Goal: Task Accomplishment & Management: Manage account settings

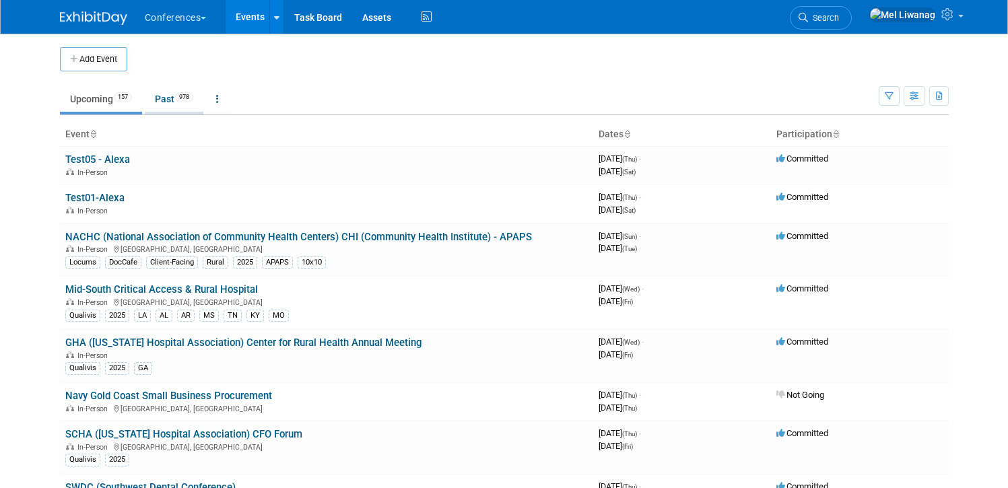
click at [170, 106] on link "Past 978" at bounding box center [174, 99] width 59 height 26
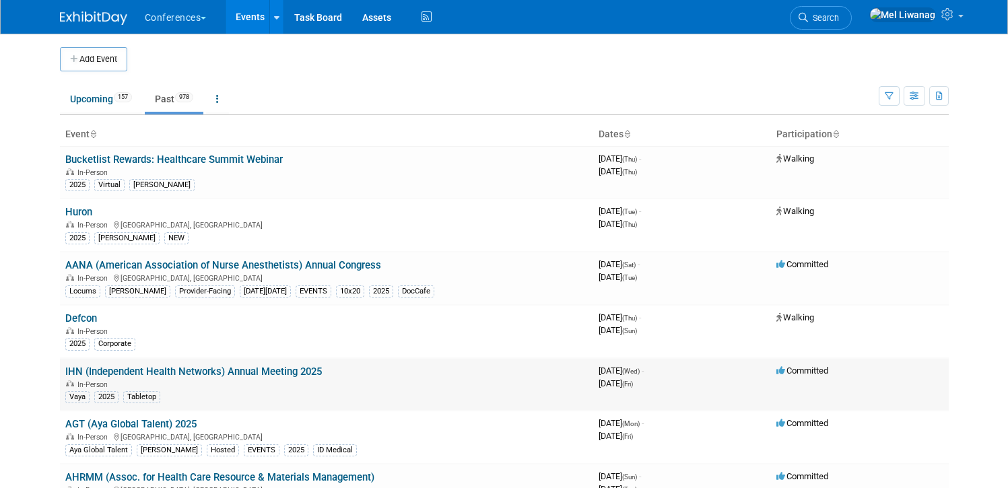
click at [283, 368] on link "IHN (Independent Health Networks) Annual Meeting 2025" at bounding box center [193, 372] width 257 height 12
click at [79, 107] on link "Upcoming 157" at bounding box center [101, 99] width 82 height 26
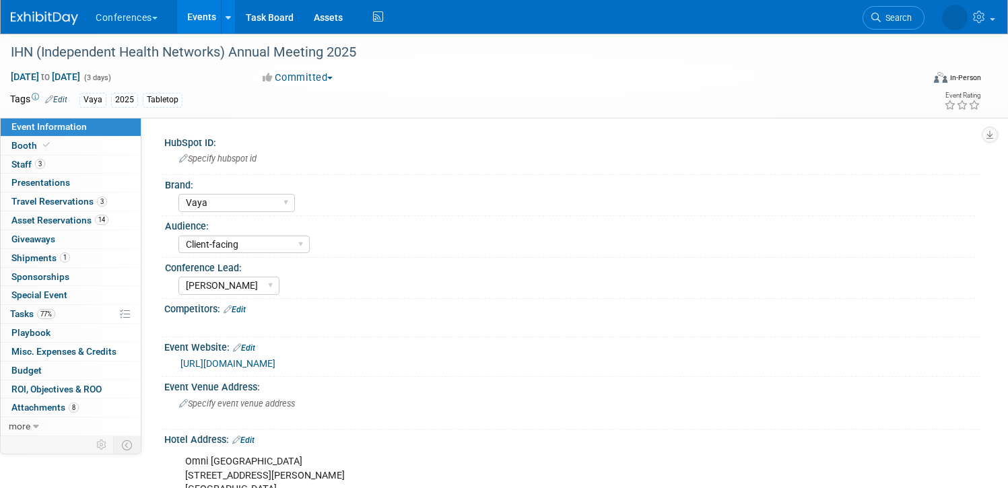
select select "Vaya"
select select "Client-facing"
select select "[PERSON_NAME]"
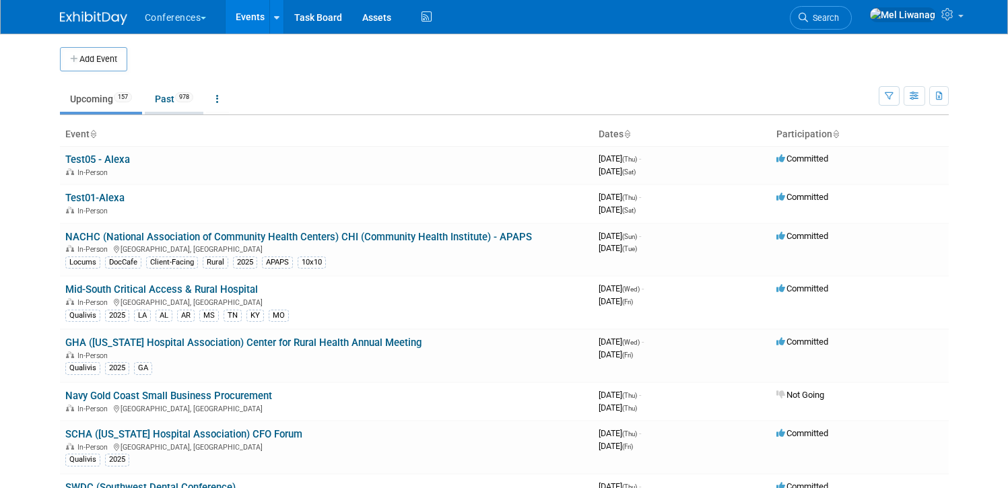
click at [158, 98] on link "Past 978" at bounding box center [174, 99] width 59 height 26
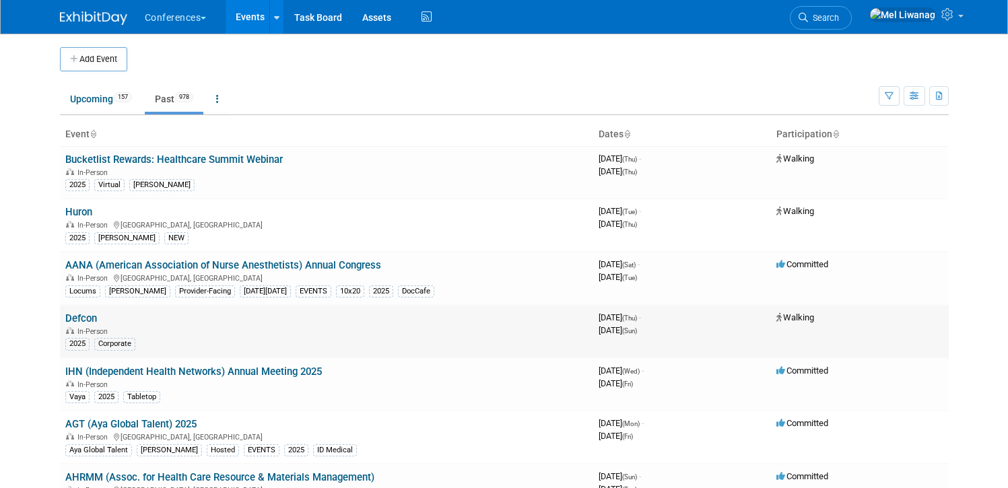
scroll to position [28, 0]
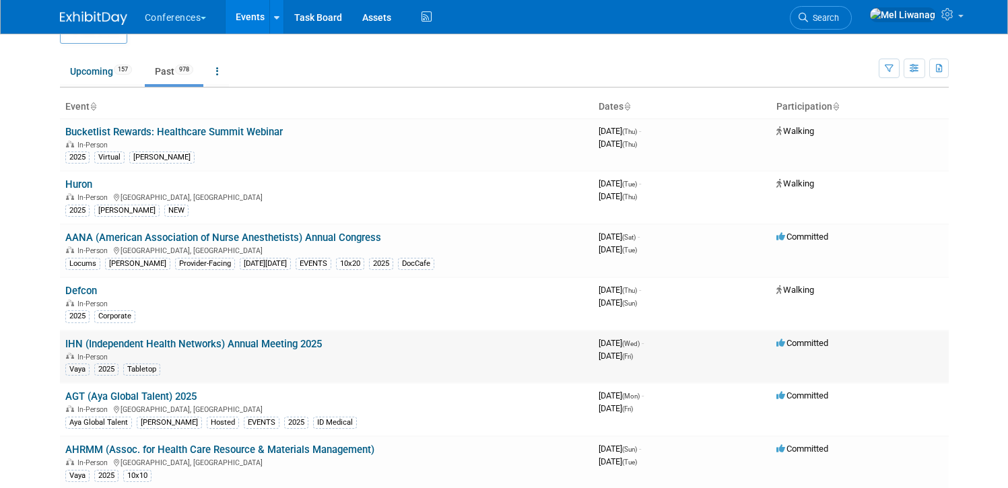
click at [186, 339] on link "IHN (Independent Health Networks) Annual Meeting 2025" at bounding box center [193, 344] width 257 height 12
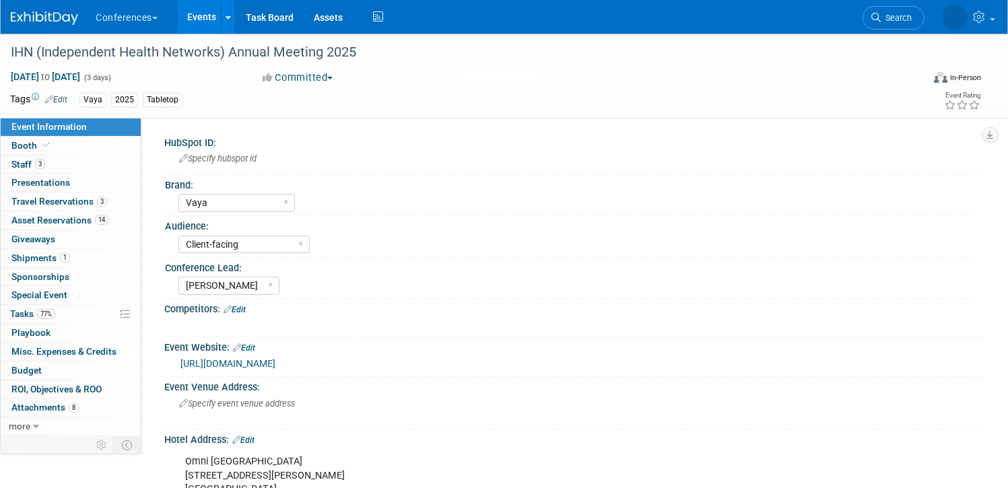
select select "Vaya"
select select "Client-facing"
select select "[PERSON_NAME]"
click at [92, 253] on link "1 Shipments 1" at bounding box center [71, 258] width 140 height 18
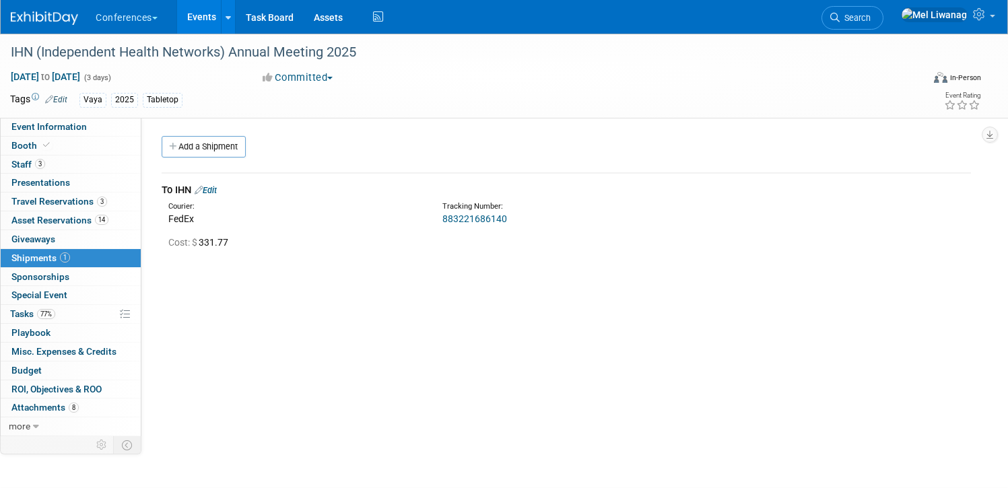
click at [45, 13] on img at bounding box center [44, 17] width 67 height 13
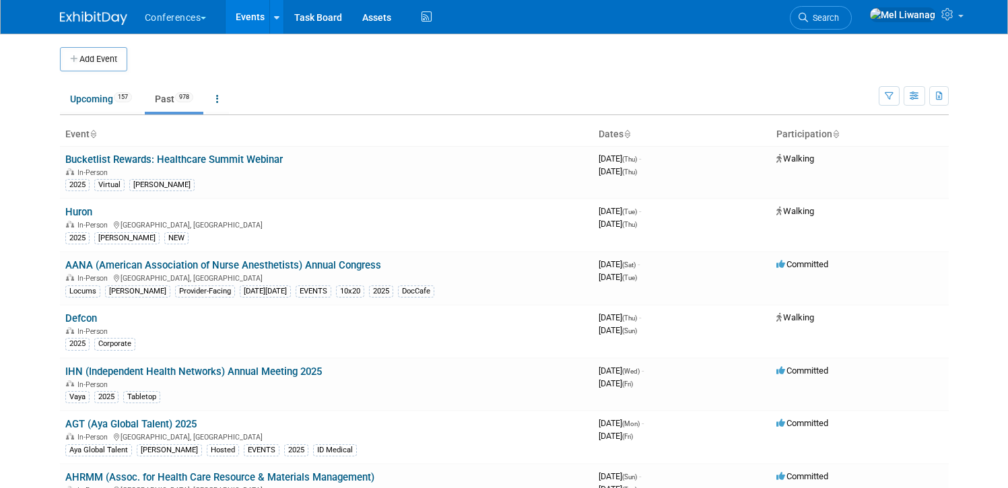
click at [852, 23] on link "Search" at bounding box center [821, 18] width 62 height 24
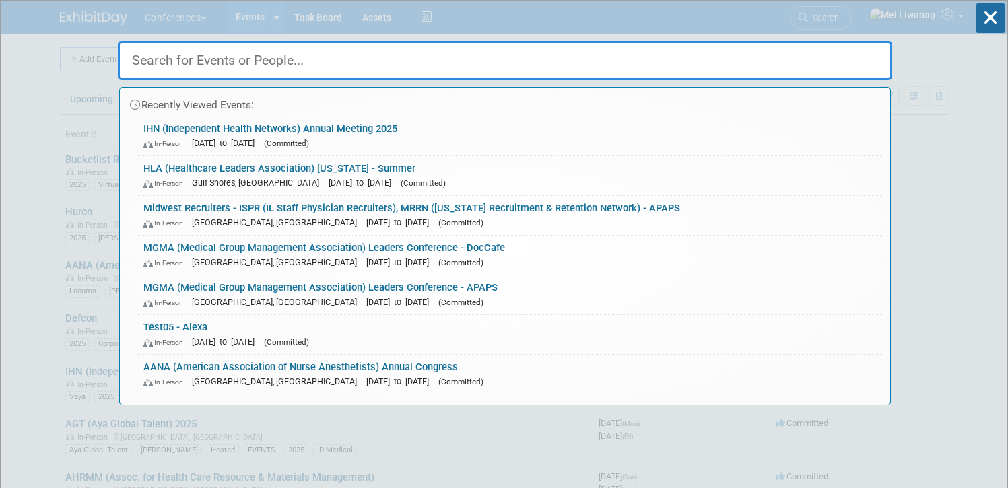
type input "f"
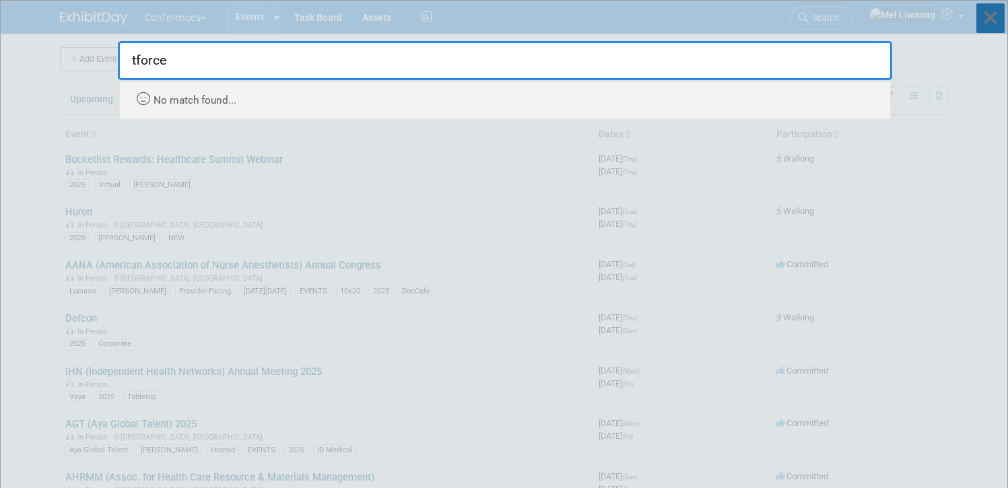
type input "tforce"
click at [990, 26] on icon at bounding box center [991, 18] width 28 height 30
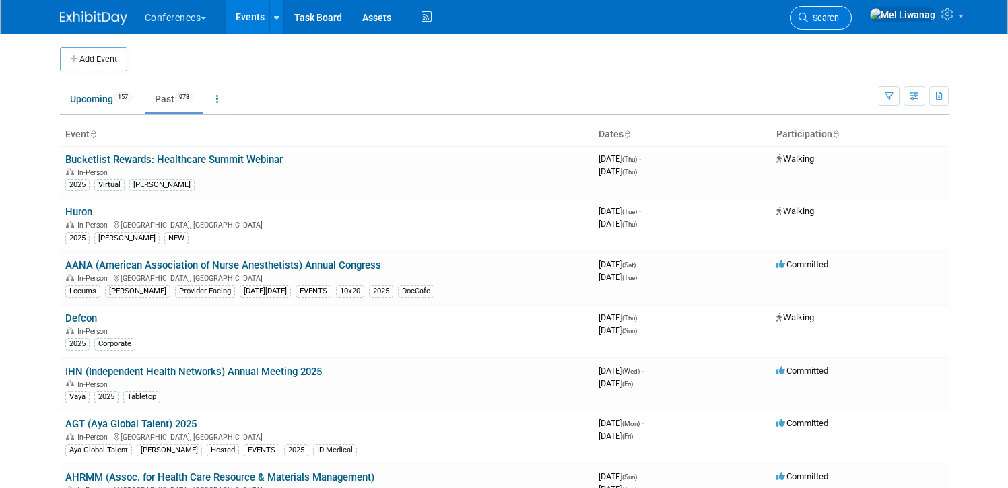
click at [852, 28] on link "Search" at bounding box center [821, 18] width 62 height 24
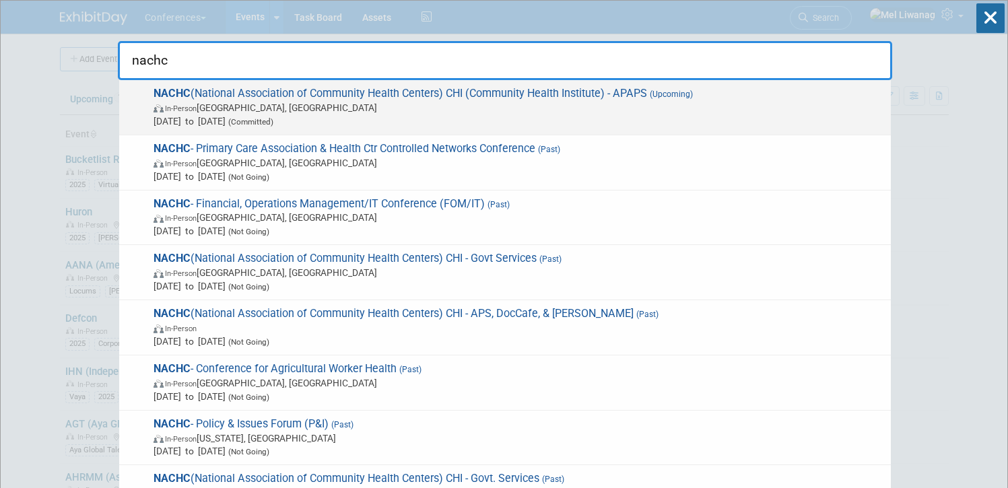
type input "nachc"
click at [544, 105] on span "In-Person Chicago, IL" at bounding box center [519, 107] width 731 height 13
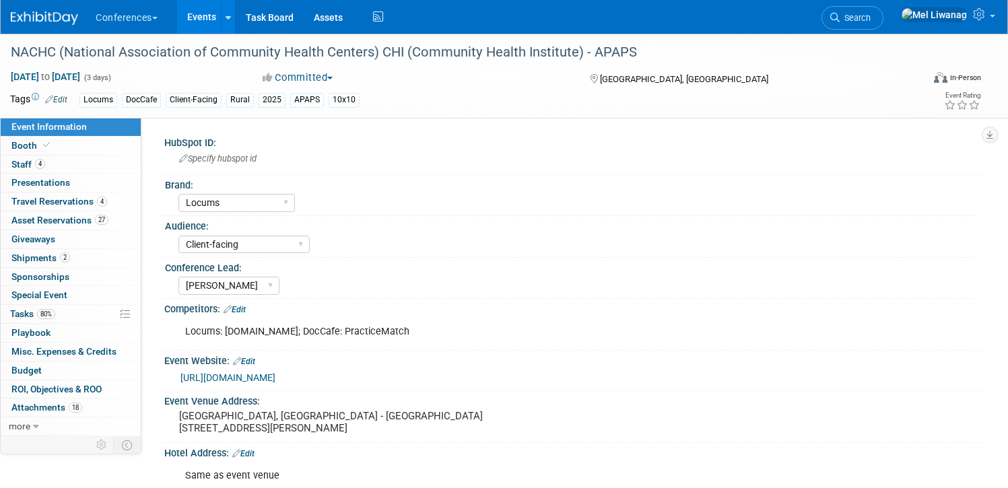
select select "Locums"
select select "Client-facing"
select select "[PERSON_NAME]"
click at [92, 152] on link "Booth" at bounding box center [71, 146] width 140 height 18
select select "8'x10'"
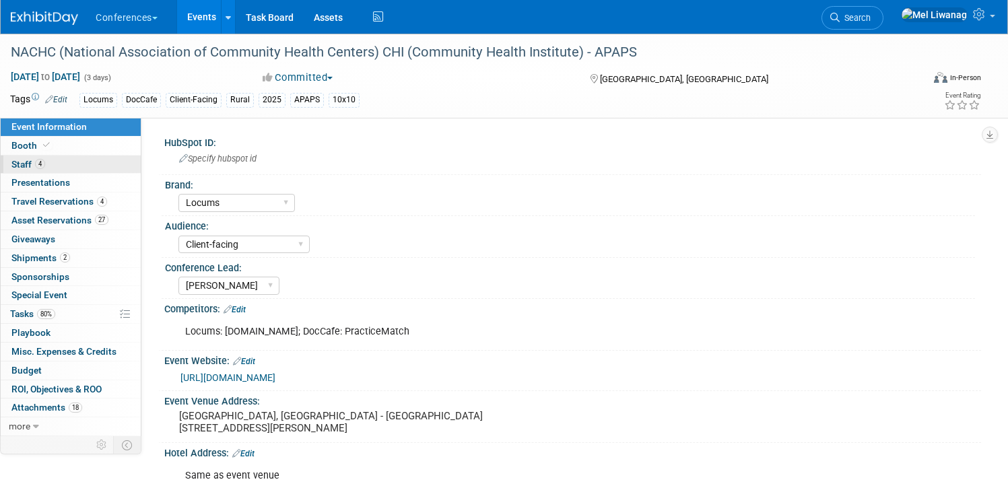
select select "Yes"
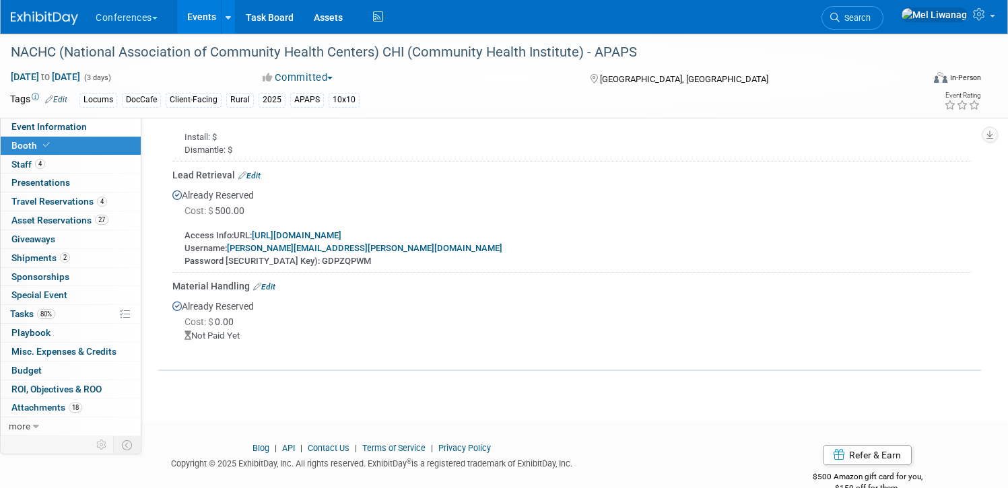
click at [269, 284] on link "Edit" at bounding box center [264, 286] width 22 height 9
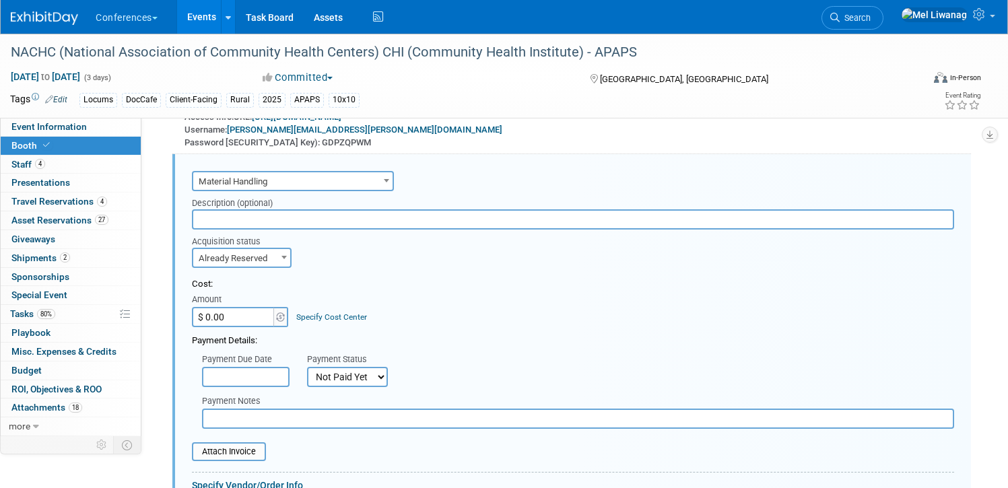
click at [241, 316] on input "$ 0.00" at bounding box center [234, 317] width 84 height 20
type input "$ 1,008.00"
click at [333, 317] on link "Specify Cost Center" at bounding box center [331, 317] width 71 height 9
click at [0, 0] on select "-- Not Specified -- Aya Education Aya Healthcare Aya Locums Bespoke Corporate D…" at bounding box center [0, 0] width 0 height 0
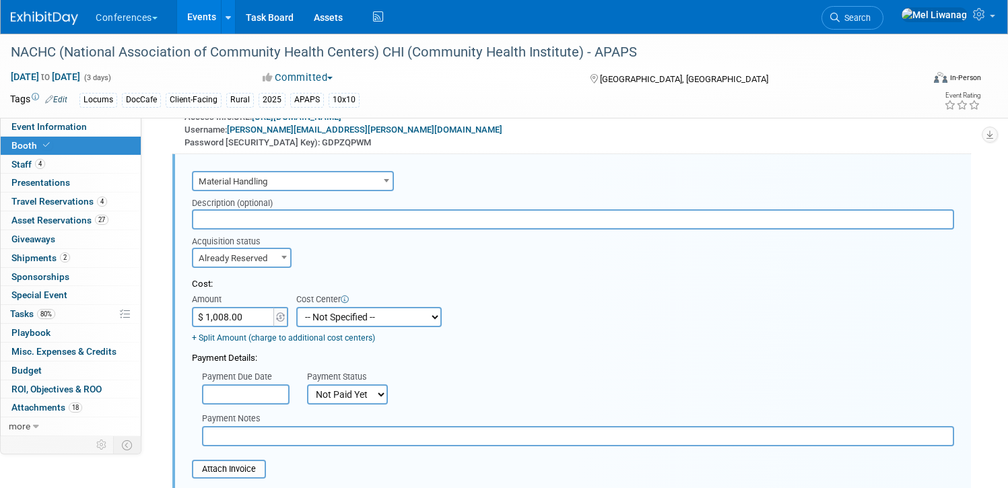
select select "18965873"
click at [296, 307] on select "-- Not Specified -- Aya Education Aya Healthcare Aya Locums Bespoke Corporate D…" at bounding box center [368, 317] width 145 height 20
click at [357, 400] on select "Not Paid Yet Partially Paid Paid in Full" at bounding box center [347, 395] width 81 height 20
select select "1"
click at [307, 385] on select "Not Paid Yet Partially Paid Paid in Full" at bounding box center [347, 395] width 81 height 20
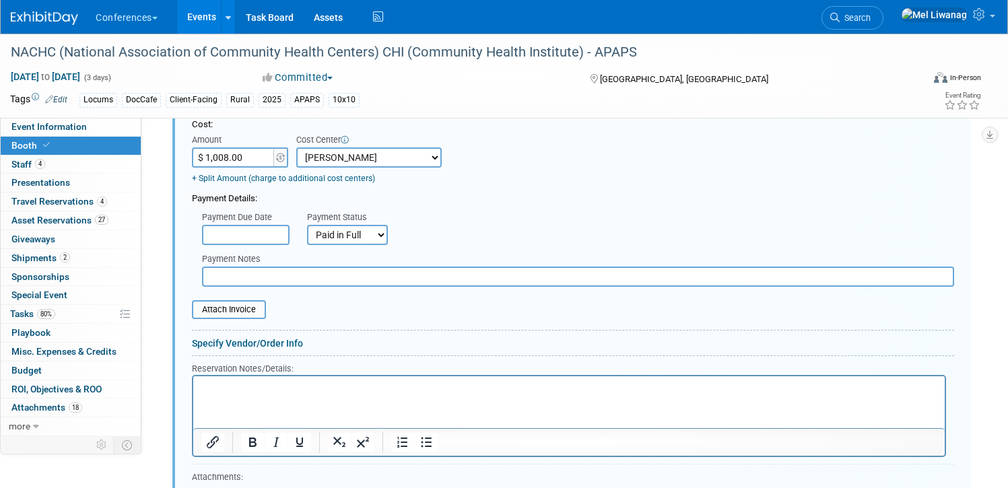
scroll to position [1343, 0]
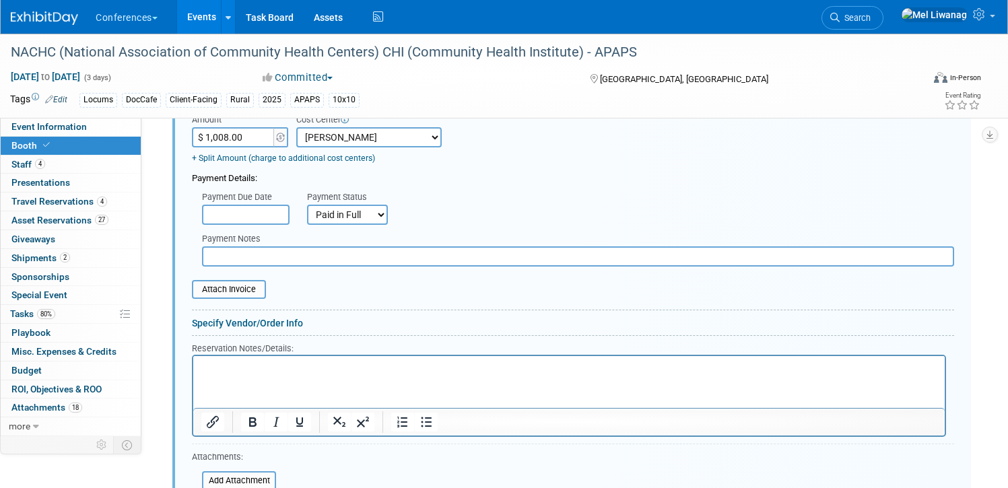
click at [249, 374] on html at bounding box center [569, 365] width 752 height 18
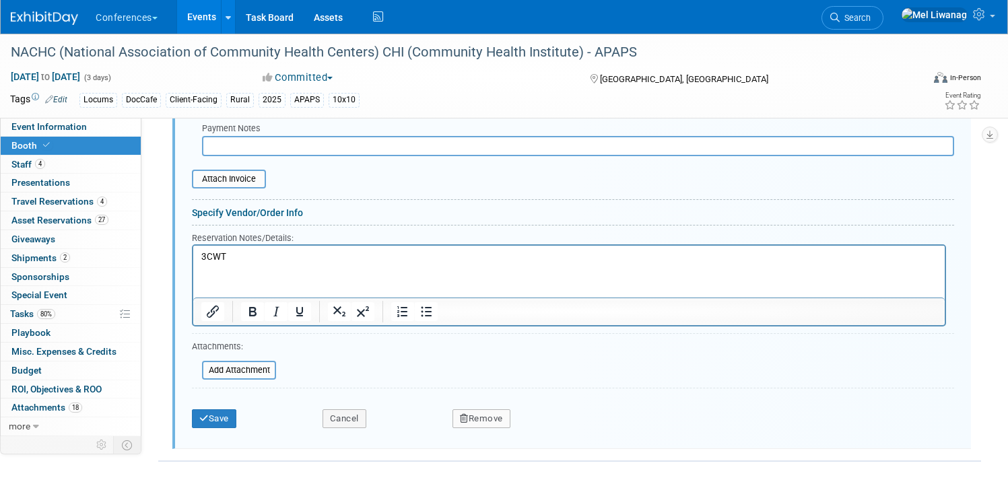
scroll to position [1459, 0]
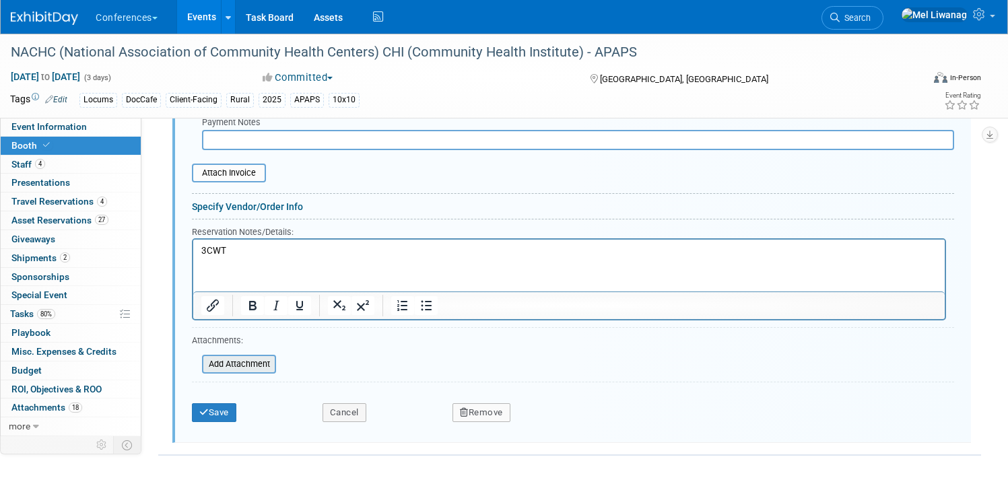
click at [259, 364] on input "file" at bounding box center [194, 364] width 160 height 16
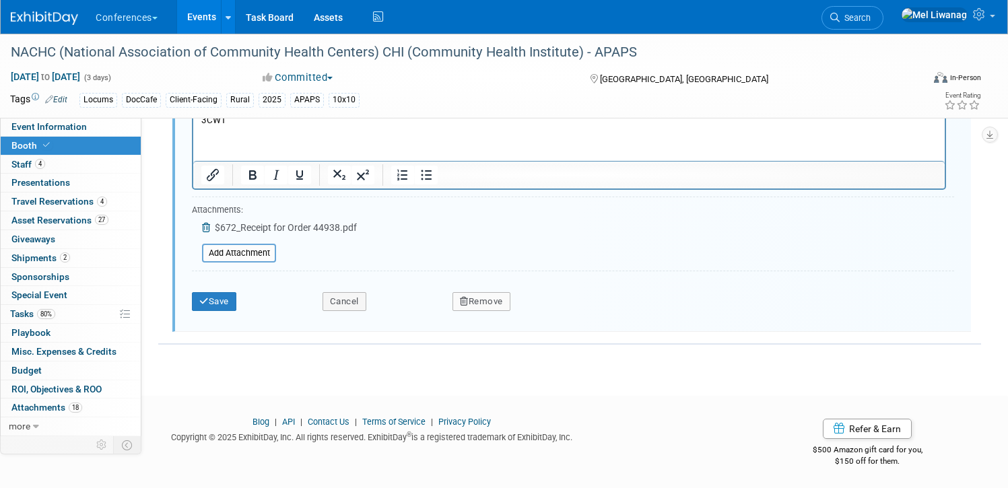
scroll to position [1591, 0]
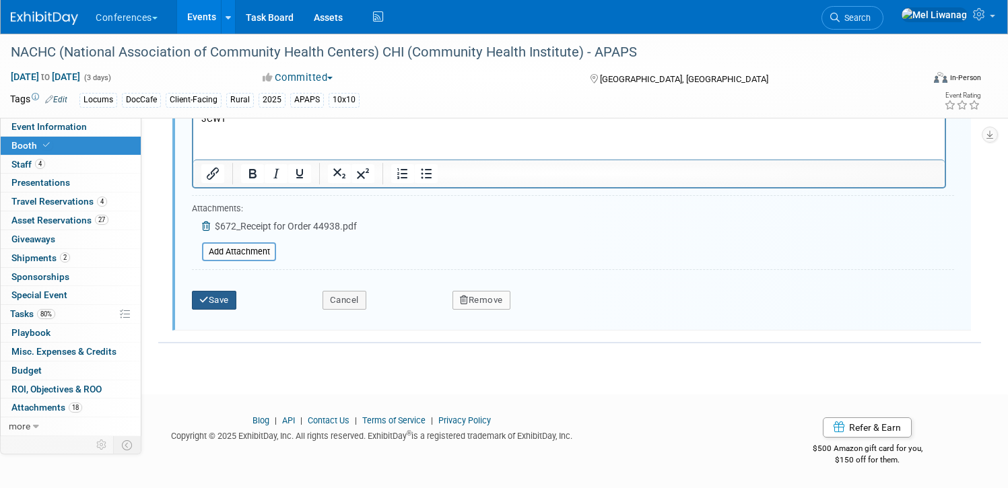
click at [226, 308] on button "Save" at bounding box center [214, 300] width 44 height 19
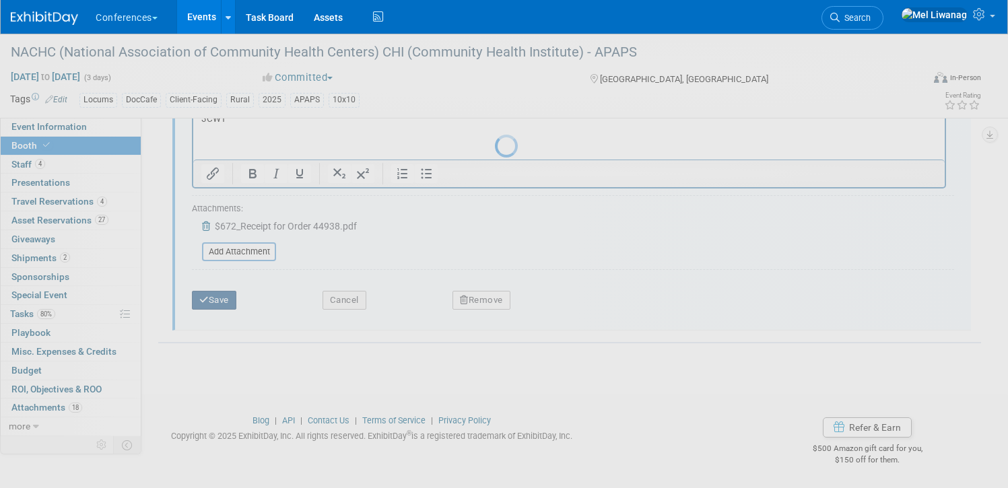
scroll to position [1117, 0]
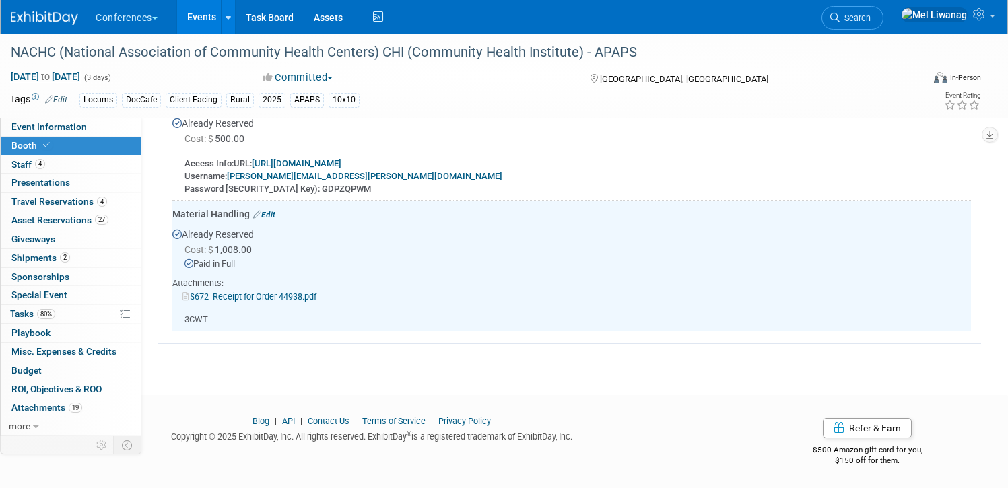
click at [251, 295] on link "$672_Receipt for Order 44938.pdf" at bounding box center [250, 297] width 134 height 10
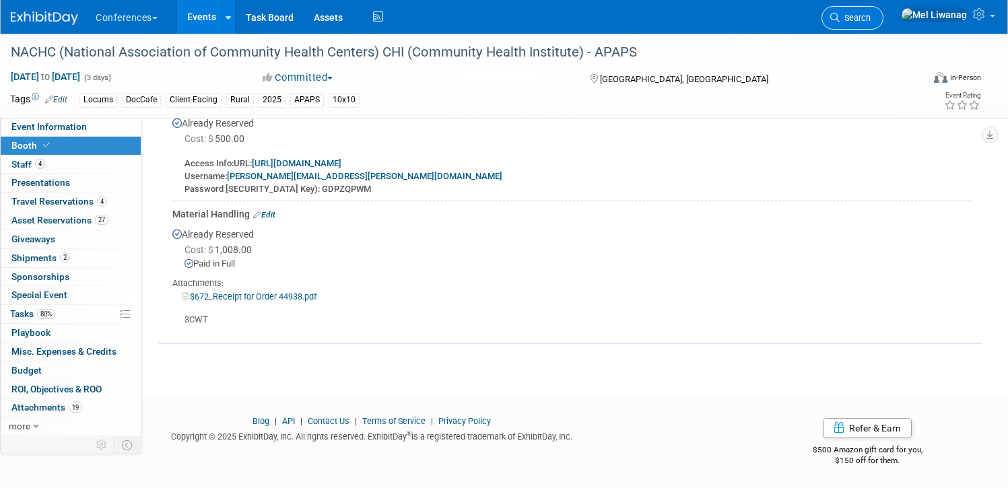
click at [871, 18] on span "Search" at bounding box center [855, 18] width 31 height 10
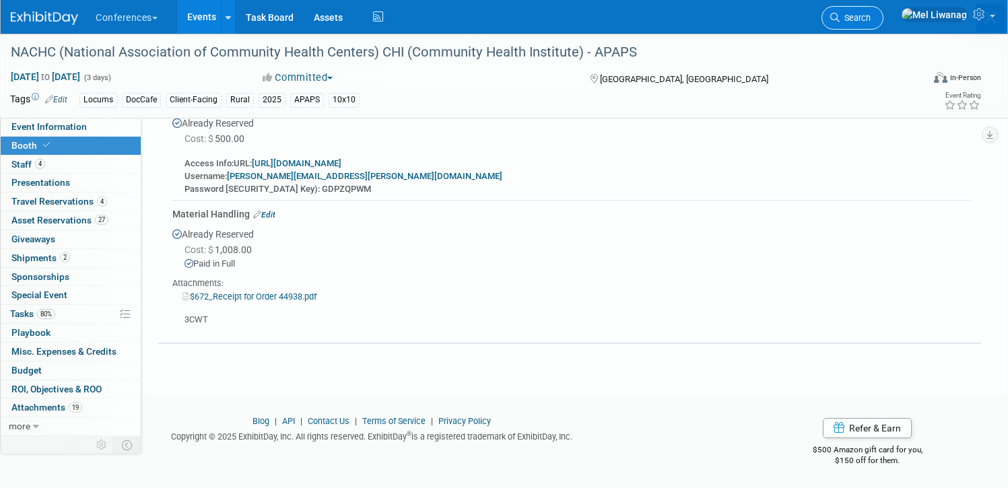
scroll to position [0, 0]
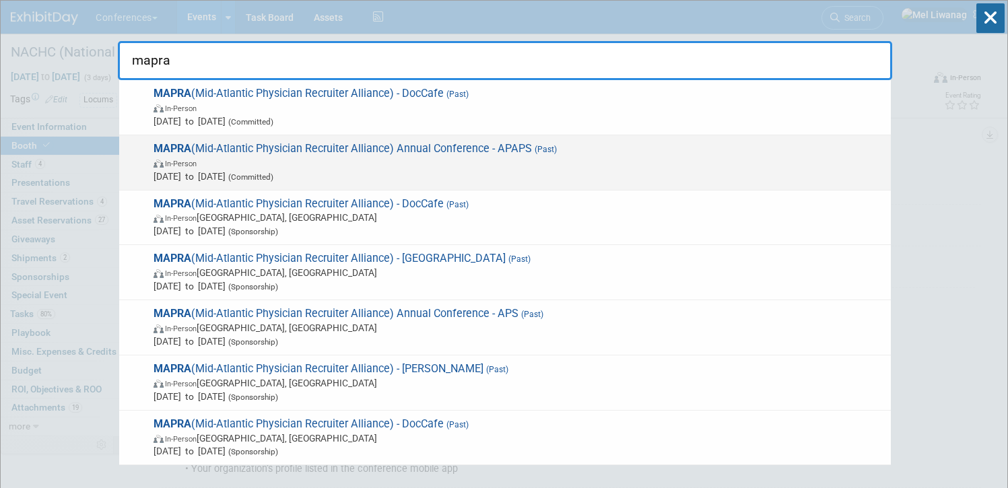
type input "mapra"
click at [517, 155] on span "MAPRA (Mid-Atlantic Physician Recruiter Alliance) Annual Conference - APAPS (Pa…" at bounding box center [517, 162] width 735 height 41
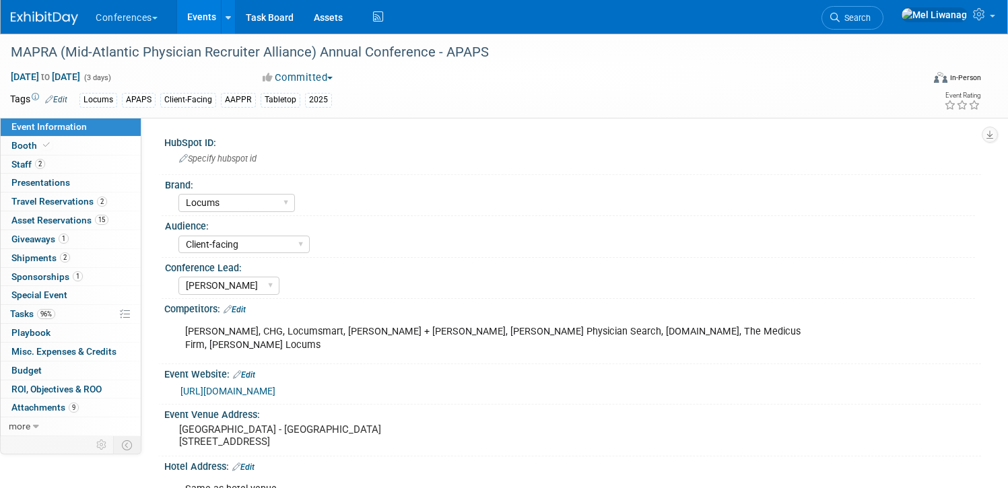
select select "Locums"
select select "Client-facing"
select select "[PERSON_NAME]"
click at [90, 145] on link "Booth" at bounding box center [71, 146] width 140 height 18
select select "6' tabletop"
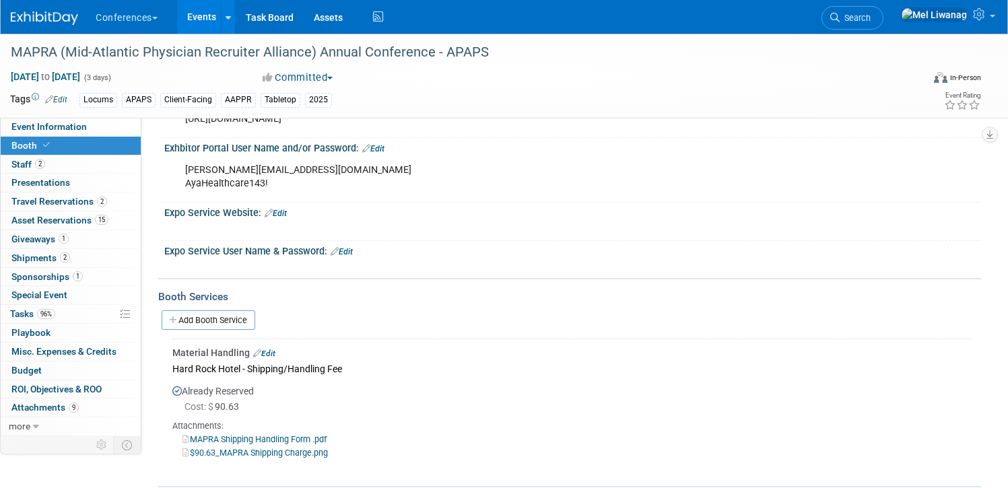
scroll to position [279, 0]
click at [81, 313] on link "96% Tasks 96%" at bounding box center [71, 314] width 140 height 18
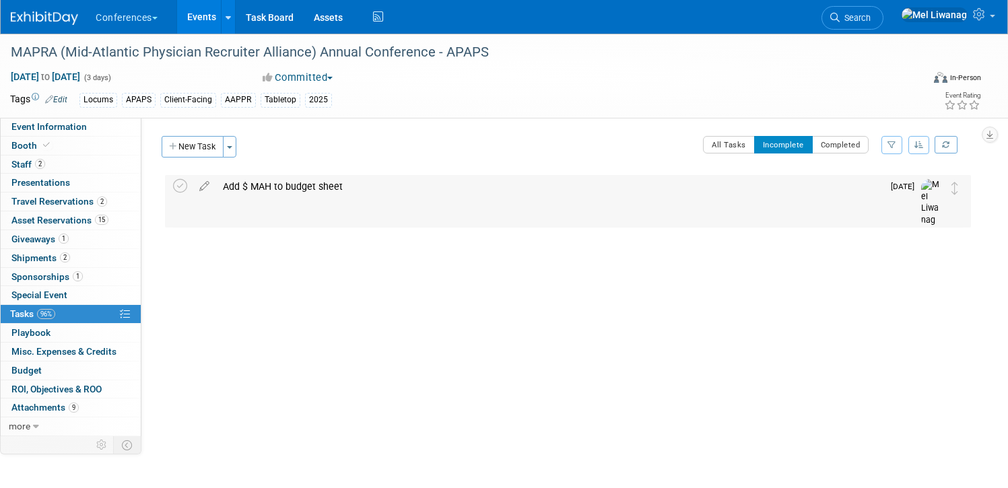
click at [379, 190] on div "Add $ MAH to budget sheet" at bounding box center [549, 186] width 667 height 23
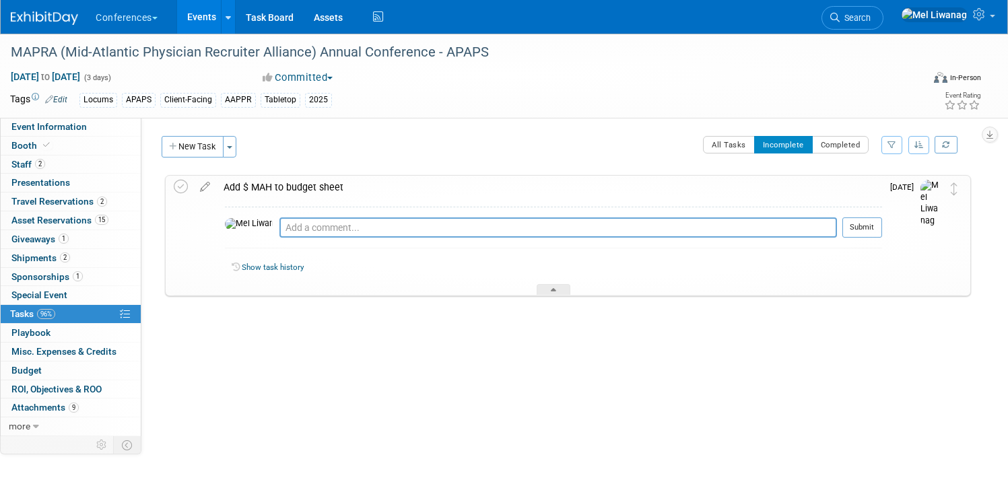
click at [349, 246] on div "Pro tip: Press Ctrl-Enter to submit comment." at bounding box center [558, 243] width 558 height 10
click at [349, 238] on div "Pro tip: Press Ctrl-Enter to submit comment." at bounding box center [558, 243] width 558 height 10
click at [184, 187] on icon at bounding box center [181, 187] width 14 height 14
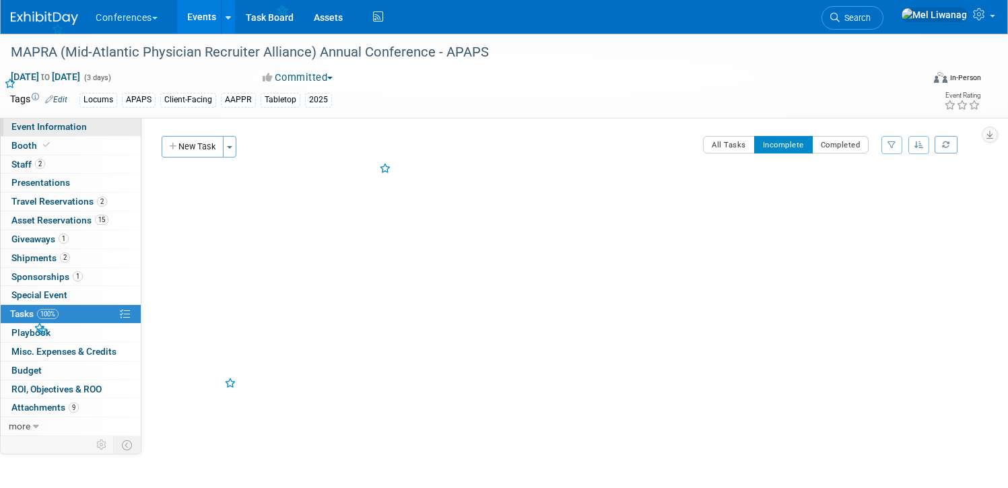
click at [60, 129] on span "Event Information" at bounding box center [48, 126] width 75 height 11
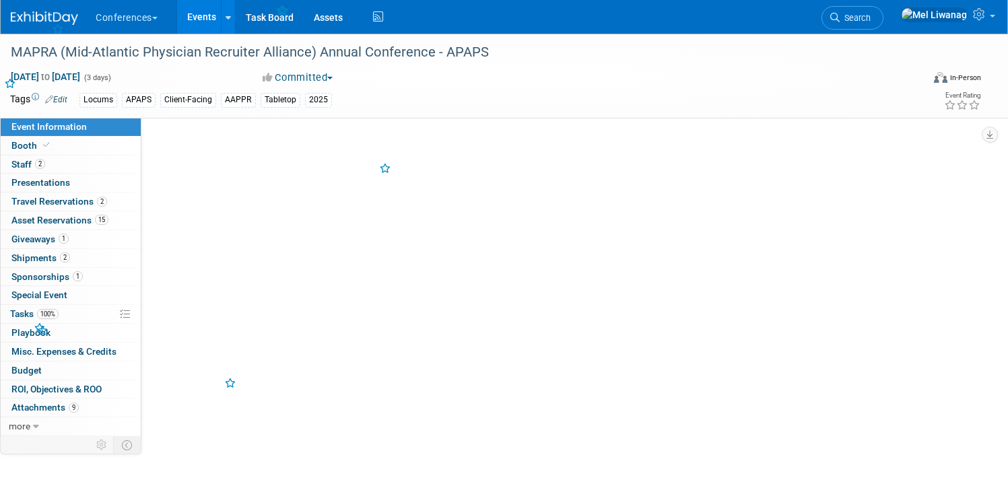
select select "Locums"
select select "Client-facing"
select select "Mel"
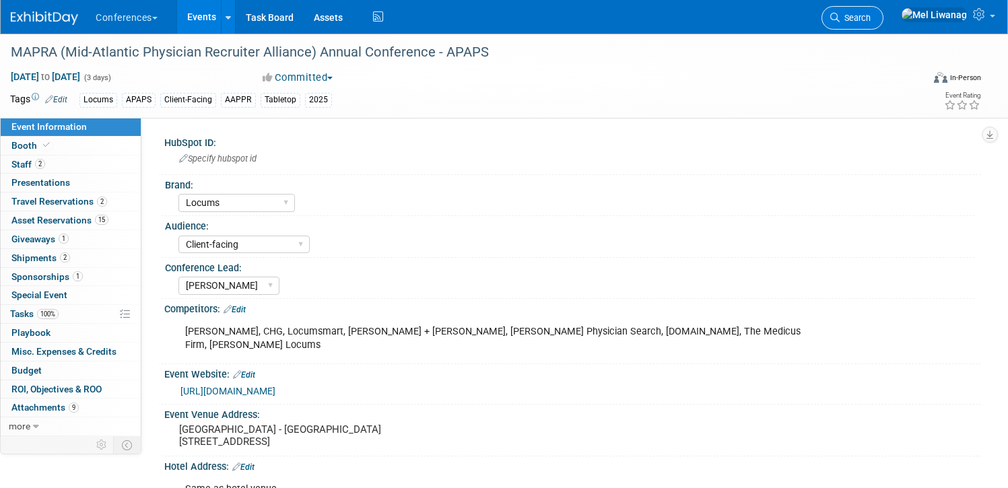
click at [840, 22] on icon at bounding box center [834, 17] width 9 height 9
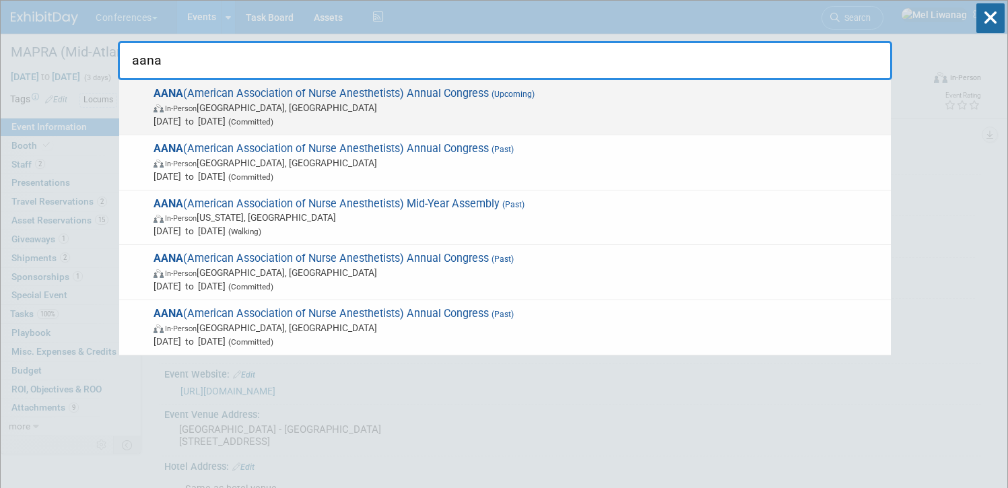
type input "aana"
click at [426, 91] on span "AANA (American Association of Nurse Anesthetists) Annual Congress (Upcoming) In…" at bounding box center [517, 107] width 735 height 41
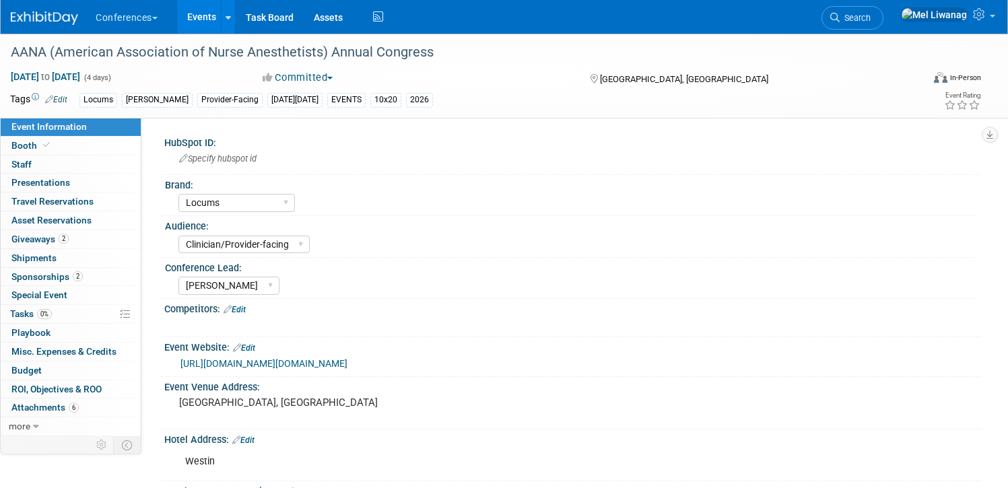
select select "Locums"
select select "Clinician/Provider-facing"
select select "[PERSON_NAME]"
click at [884, 27] on link "Search" at bounding box center [853, 18] width 62 height 24
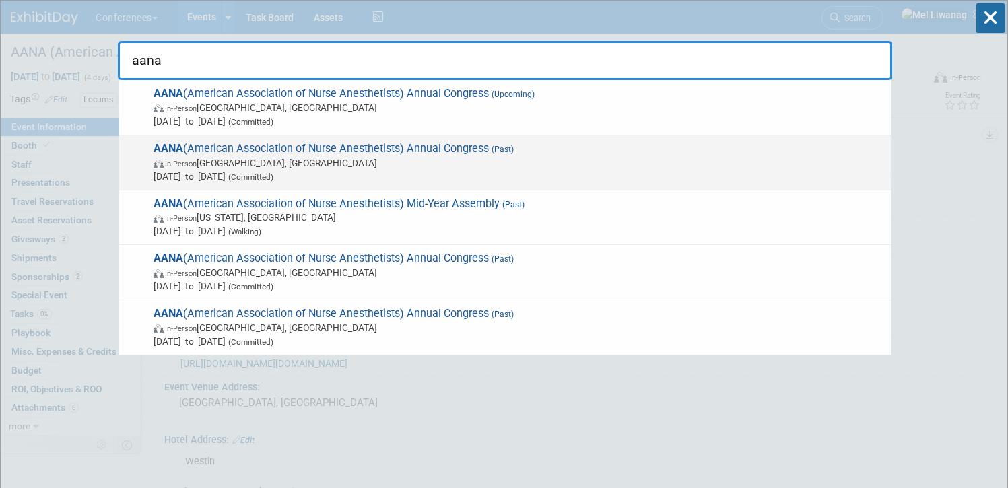
type input "aana"
click at [460, 153] on span "AANA (American Association of Nurse Anesthetists) Annual Congress (Past) In-Per…" at bounding box center [517, 162] width 735 height 41
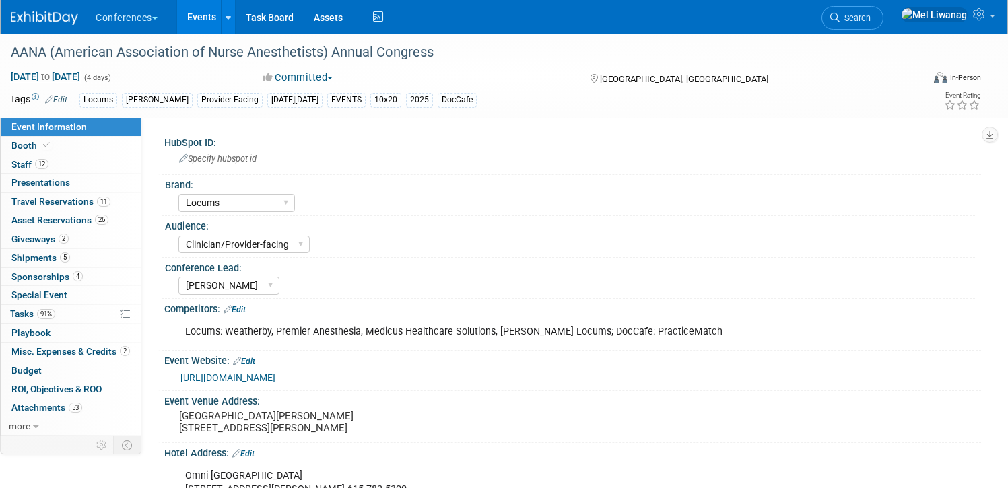
select select "Locums"
select select "Clinician/Provider-facing"
select select "[PERSON_NAME]"
click at [85, 255] on link "5 Shipments 5" at bounding box center [71, 258] width 140 height 18
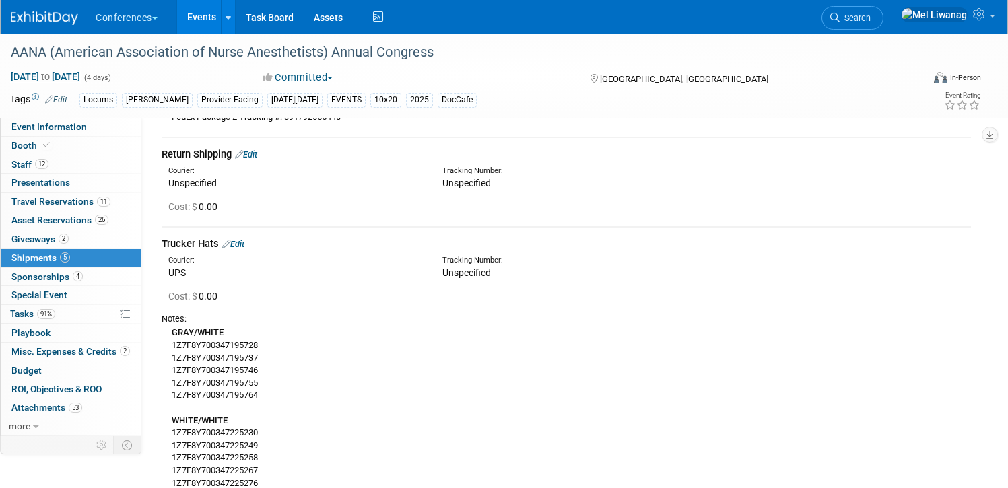
scroll to position [587, 0]
click at [256, 150] on link "Edit" at bounding box center [246, 154] width 22 height 10
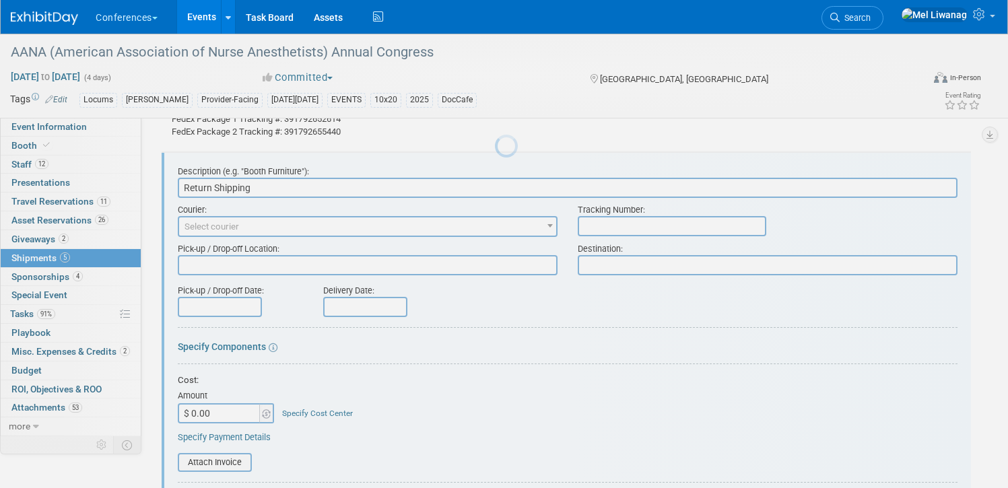
scroll to position [571, 0]
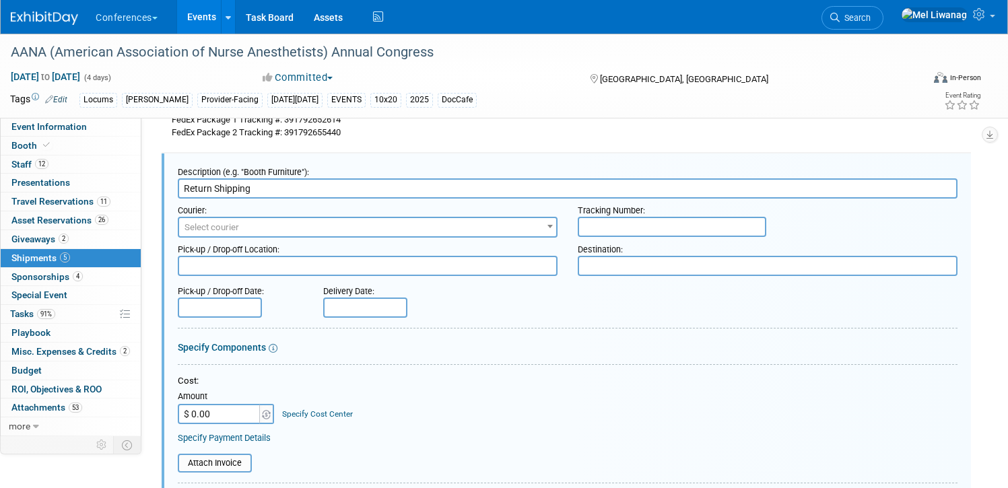
click at [255, 229] on span "Select courier" at bounding box center [367, 227] width 377 height 19
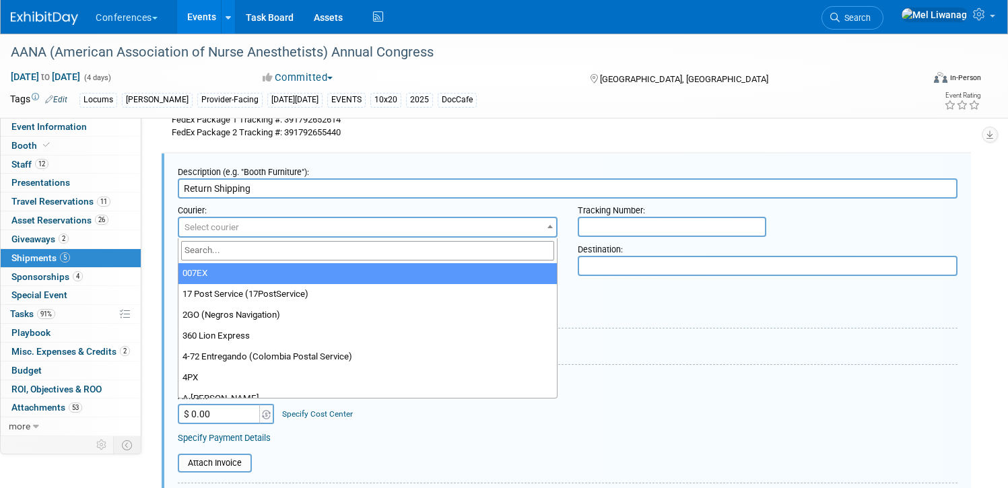
click at [251, 251] on input "search" at bounding box center [367, 251] width 373 height 20
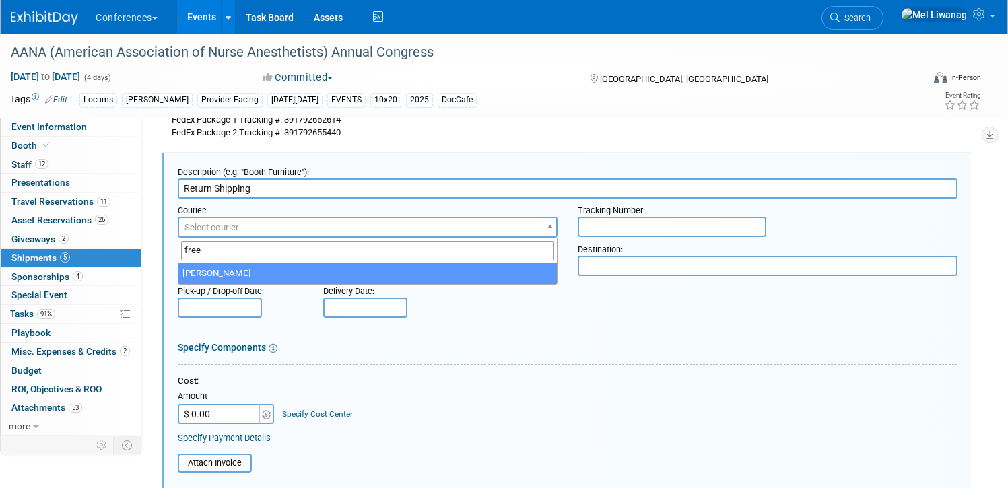
type input "free"
select select "551"
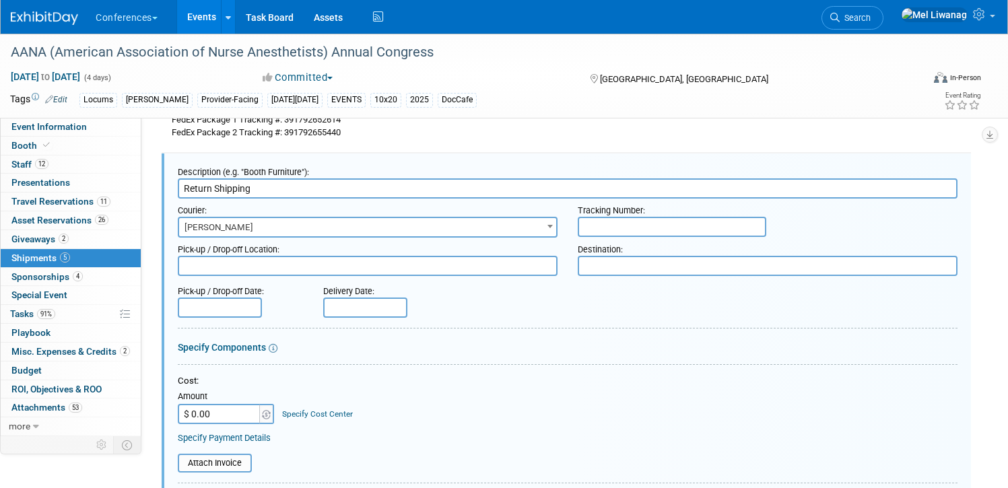
click at [622, 234] on input "text" at bounding box center [672, 227] width 189 height 20
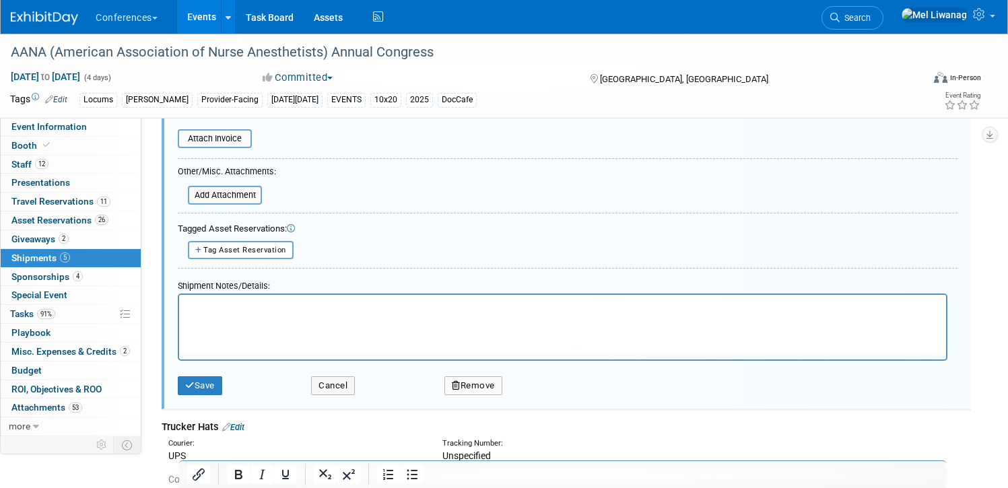
scroll to position [919, 0]
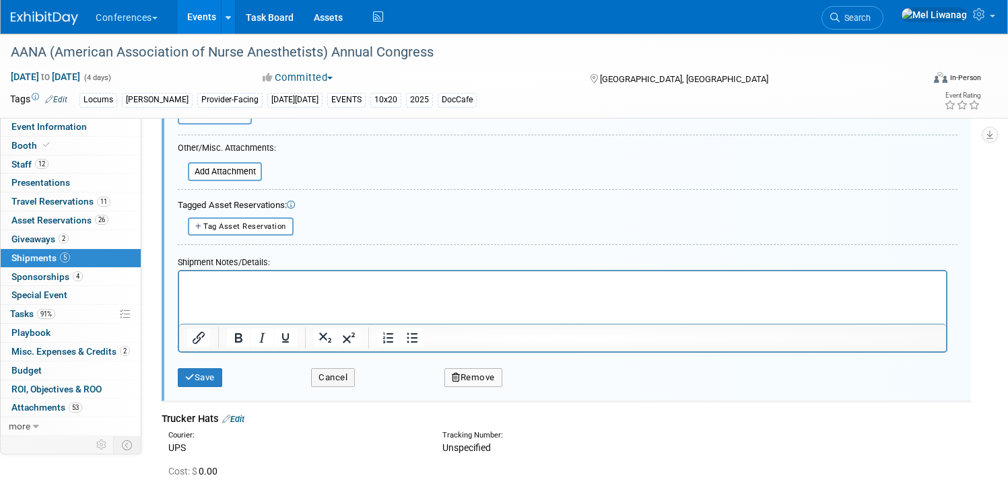
click at [395, 290] on html at bounding box center [562, 280] width 767 height 19
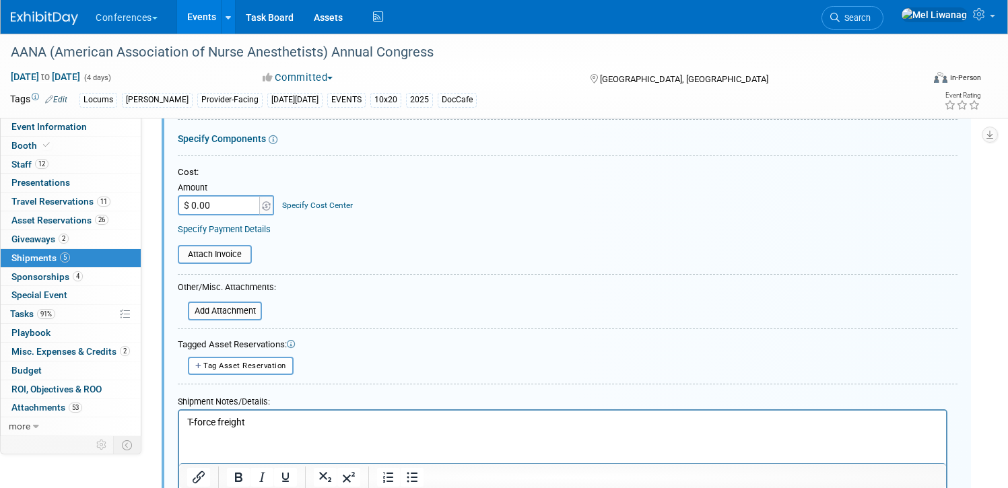
scroll to position [756, 0]
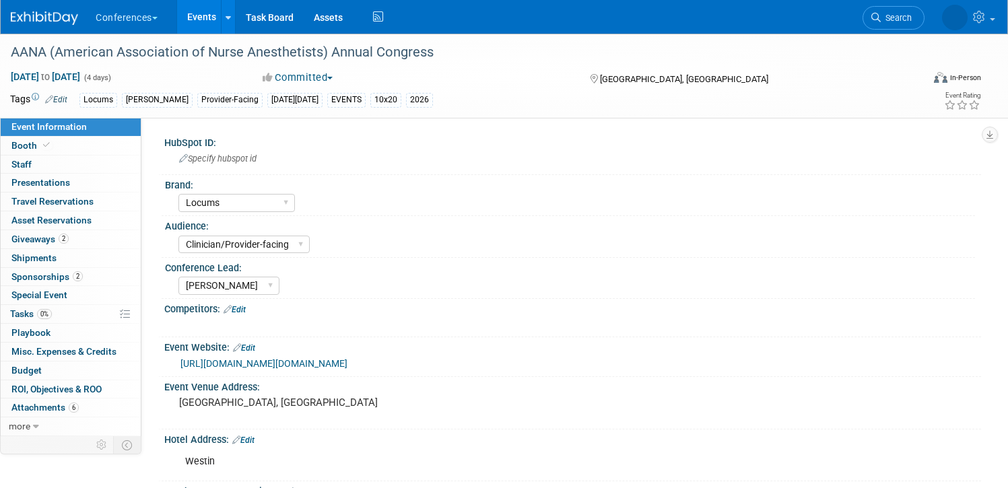
select select "Locums"
select select "Clinician/Provider-facing"
select select "[PERSON_NAME]"
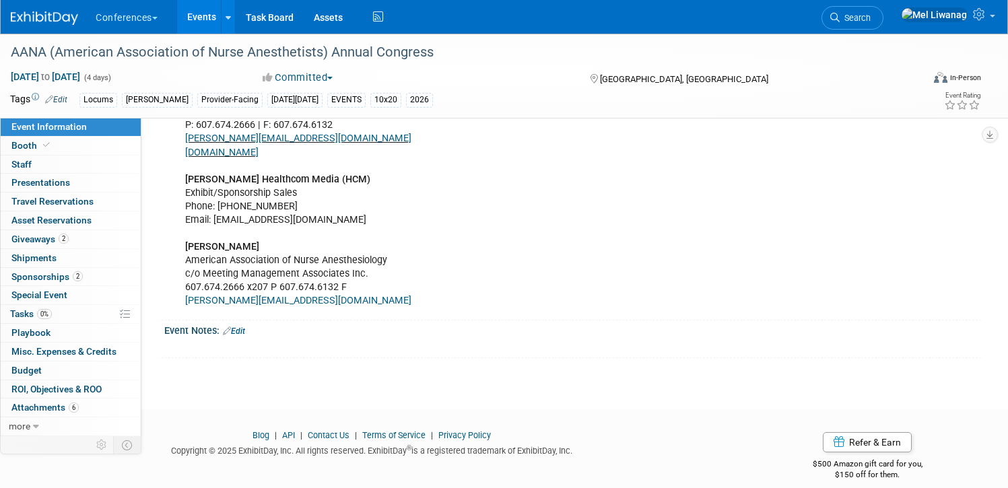
scroll to position [567, 0]
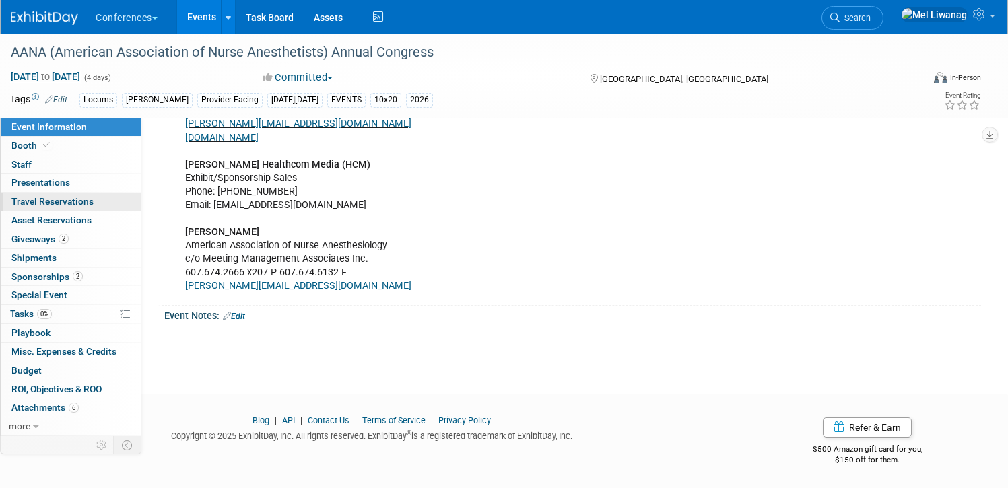
click at [96, 205] on link "0 Travel Reservations 0" at bounding box center [71, 202] width 140 height 18
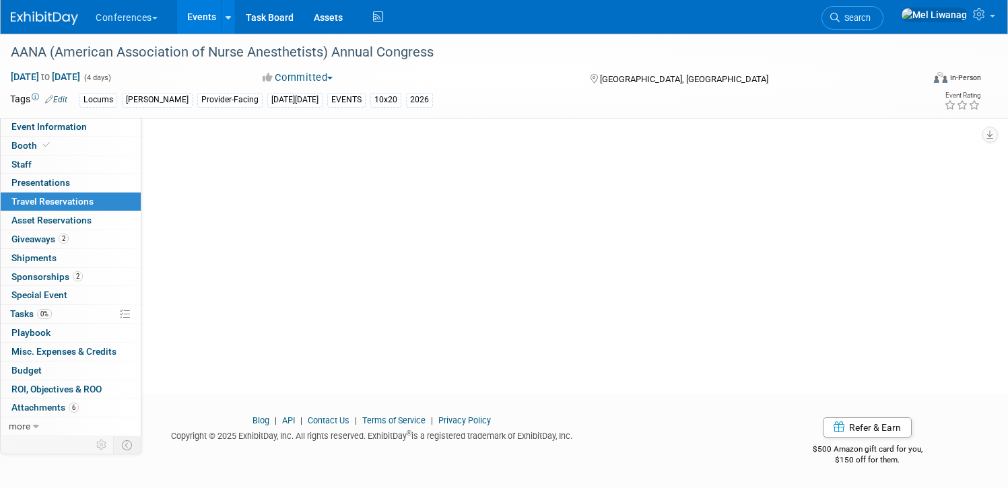
scroll to position [0, 0]
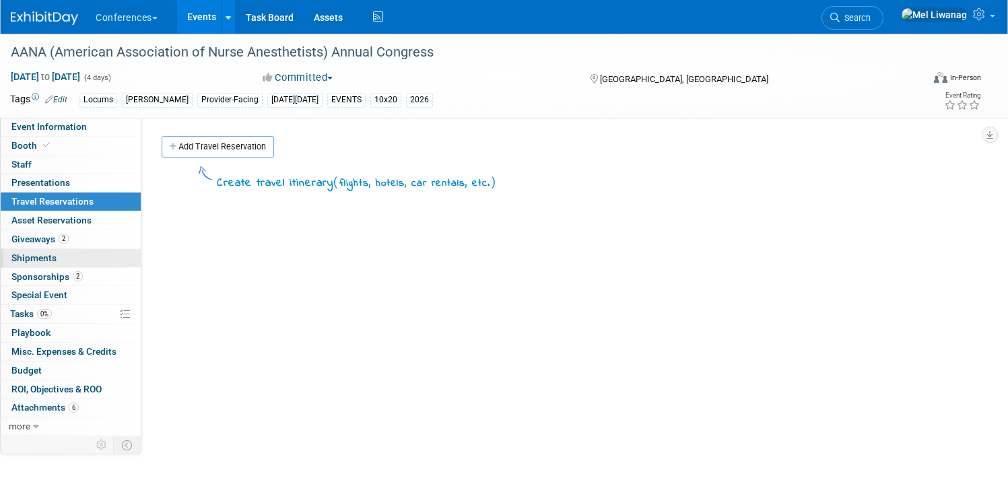
click at [79, 261] on link "0 Shipments 0" at bounding box center [71, 258] width 140 height 18
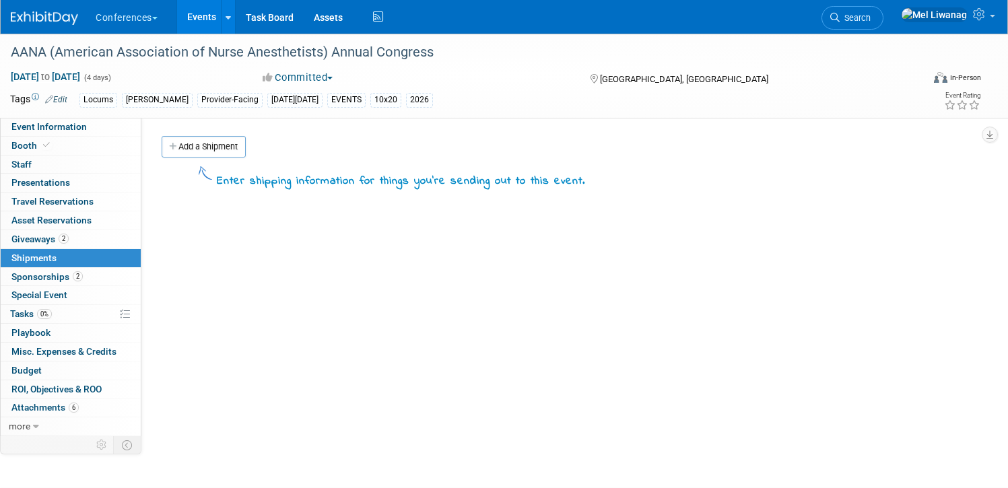
click at [871, 15] on span "Search" at bounding box center [855, 18] width 31 height 10
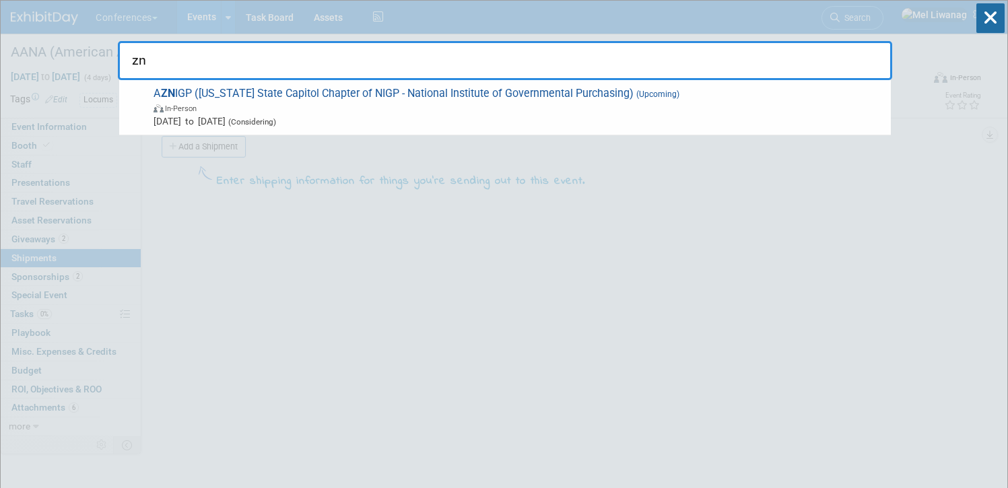
type input "z"
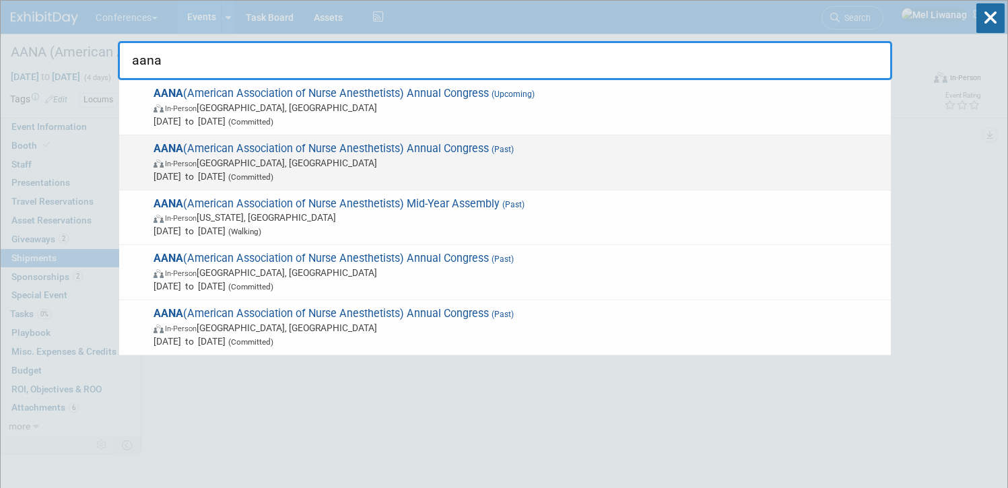
type input "aana"
click at [492, 146] on span "(Past)" at bounding box center [501, 149] width 25 height 9
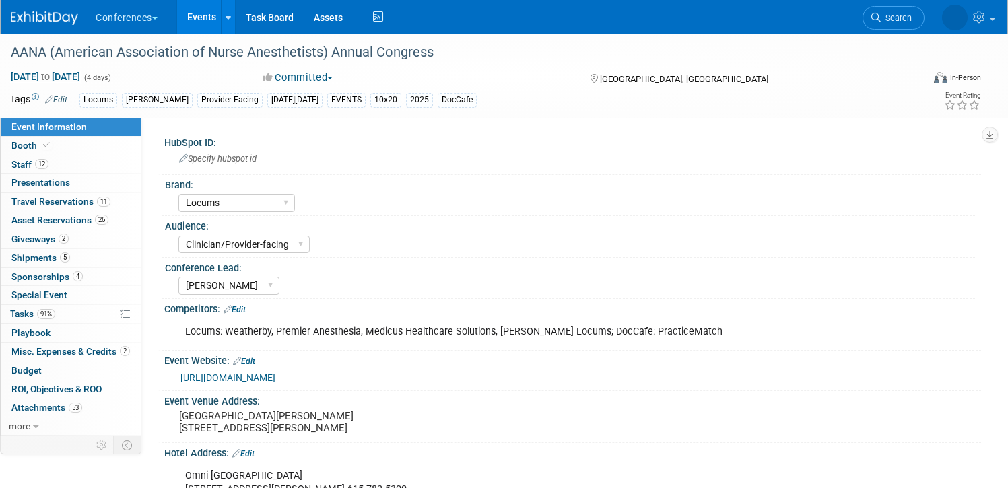
select select "Locums"
select select "Clinician/Provider-facing"
select select "[PERSON_NAME]"
click at [73, 244] on link "2 Giveaways 2" at bounding box center [71, 239] width 140 height 18
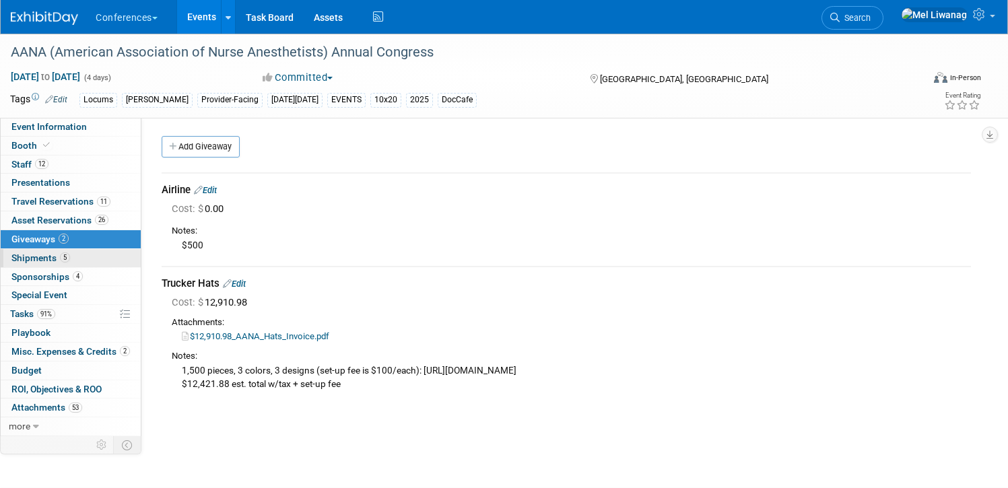
click at [71, 259] on link "5 Shipments 5" at bounding box center [71, 258] width 140 height 18
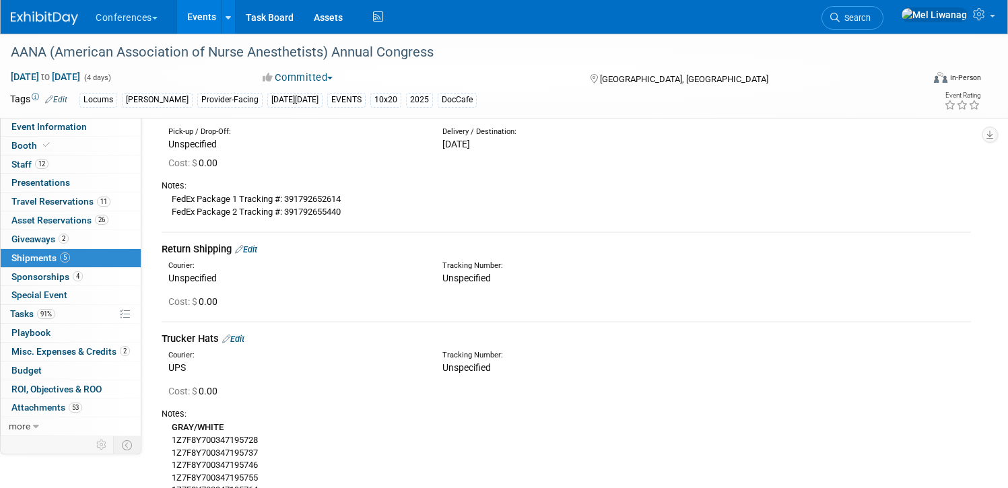
scroll to position [492, 0]
click at [252, 251] on link "Edit" at bounding box center [246, 249] width 22 height 10
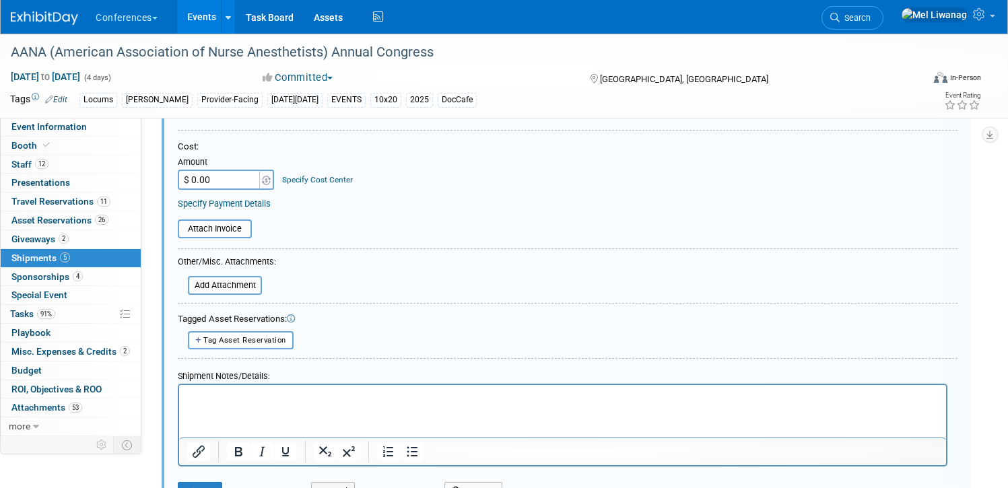
scroll to position [818, 0]
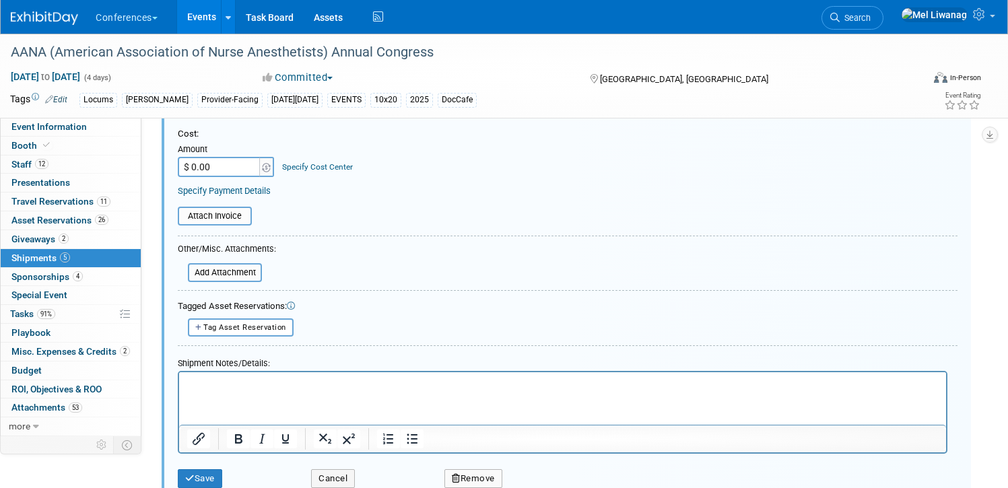
click at [268, 388] on p "Rich Text Area. Press ALT-0 for help." at bounding box center [563, 384] width 752 height 13
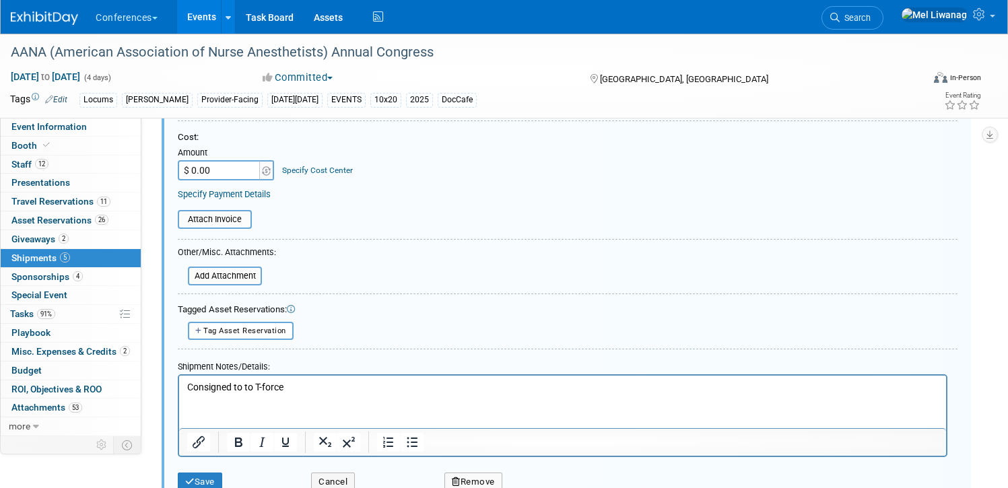
scroll to position [818, 0]
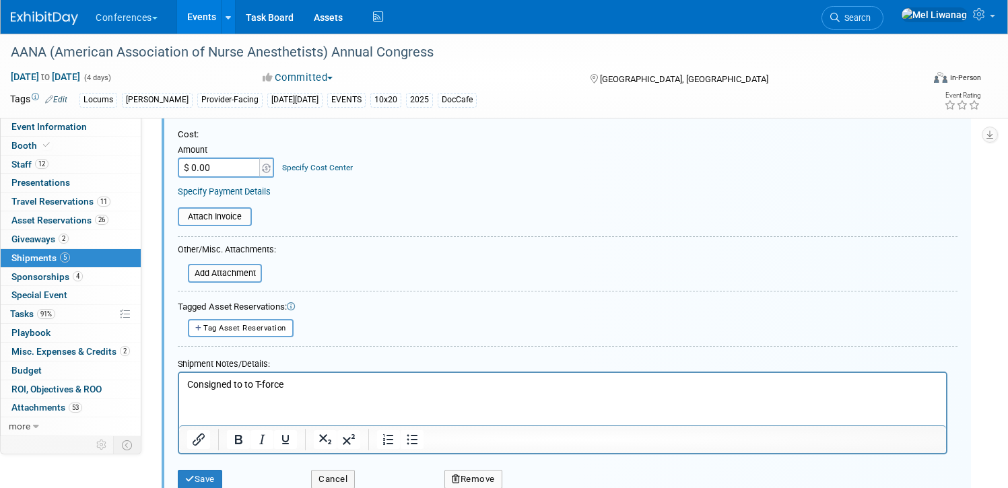
click at [189, 383] on p "Consigned to to T-force" at bounding box center [563, 385] width 752 height 13
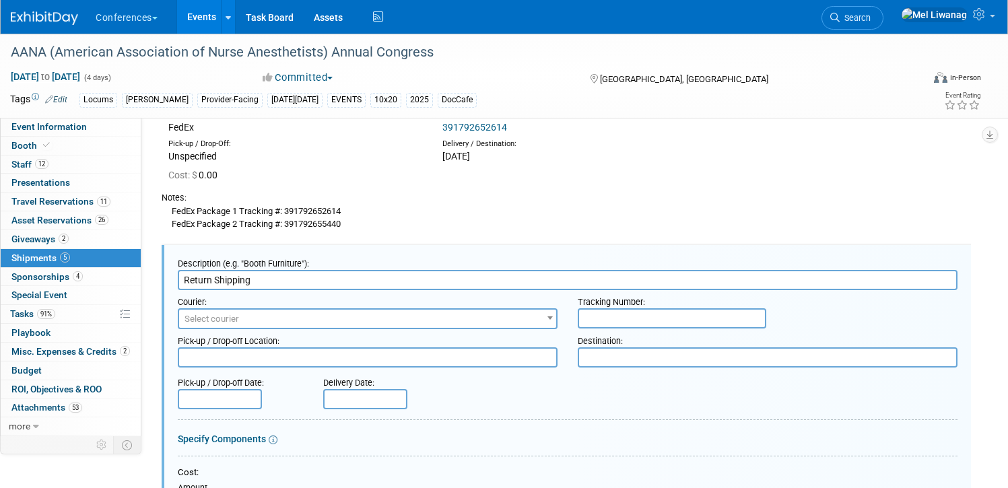
scroll to position [469, 0]
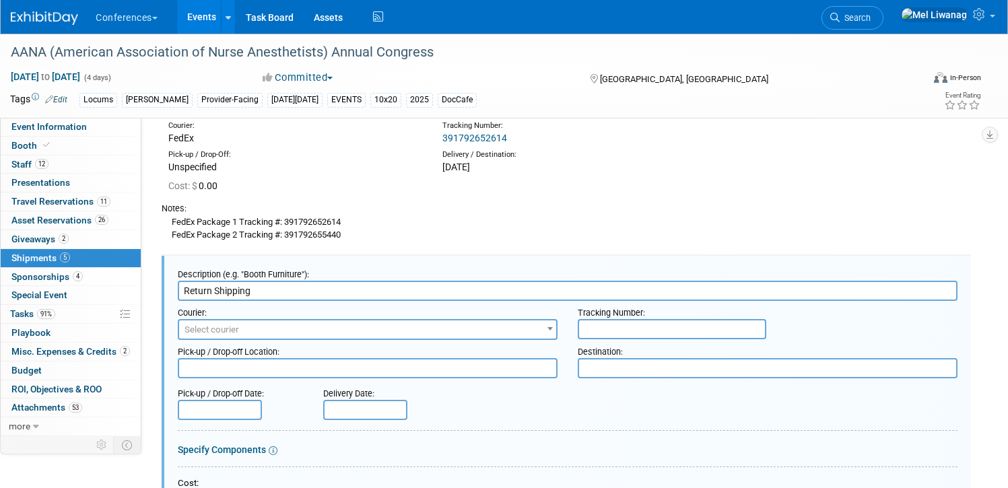
click at [298, 331] on span "Select courier" at bounding box center [367, 330] width 377 height 19
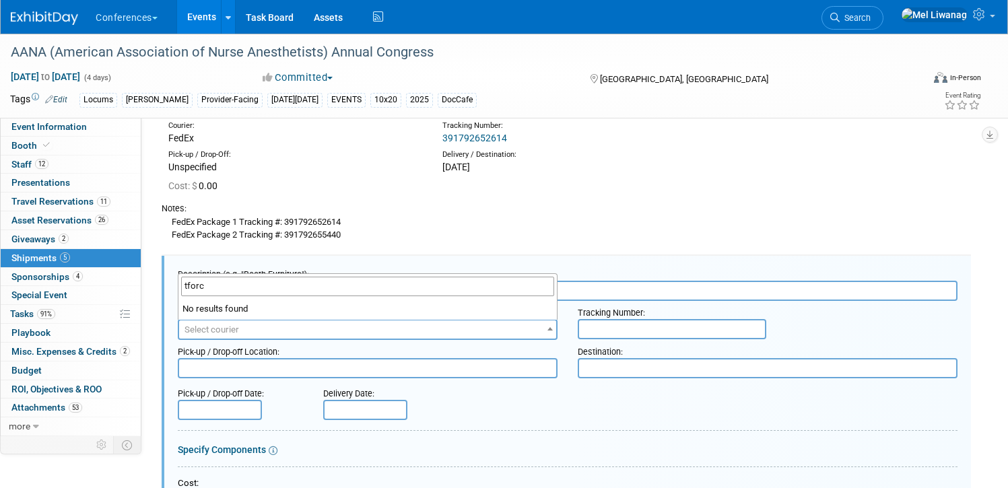
type input "tforce"
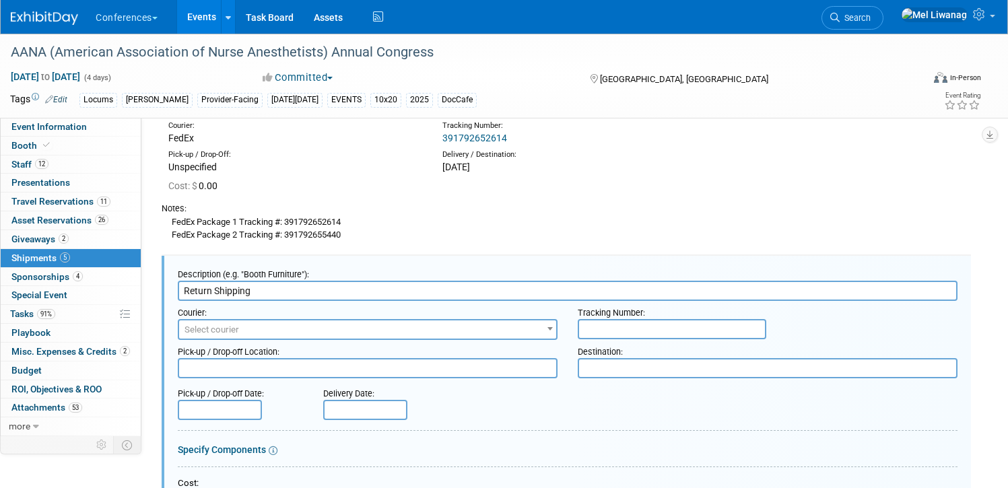
click at [635, 416] on div "Pick-up / Drop-off Date: Delivery Date:" at bounding box center [568, 401] width 800 height 38
click at [623, 325] on input "text" at bounding box center [672, 329] width 189 height 20
paste input "474886775"
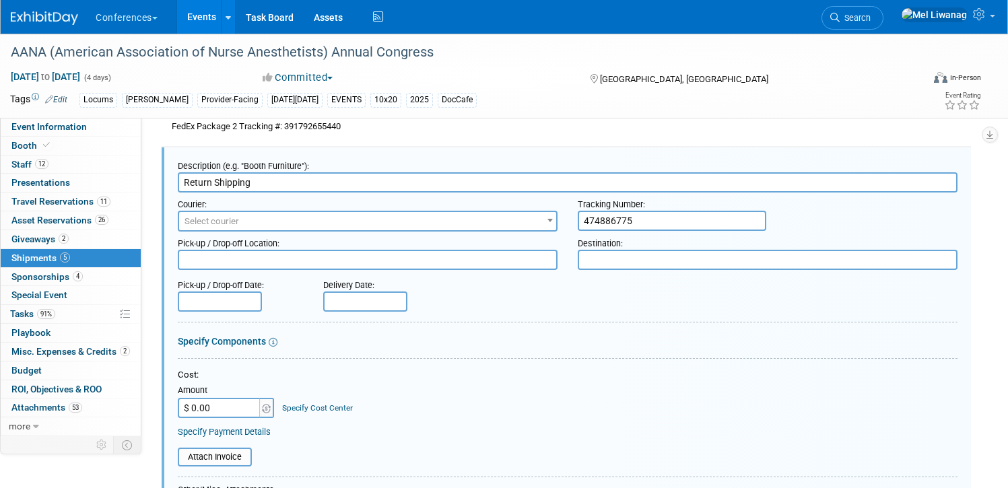
scroll to position [579, 0]
type input "474886775"
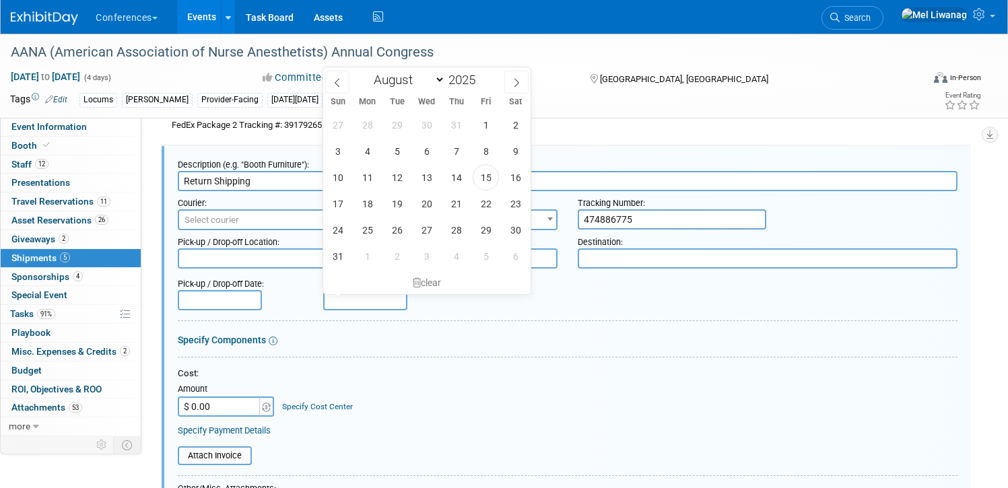
click at [385, 298] on input "text" at bounding box center [365, 300] width 84 height 20
click at [401, 201] on span "19" at bounding box center [397, 204] width 26 height 26
type input "[DATE]"
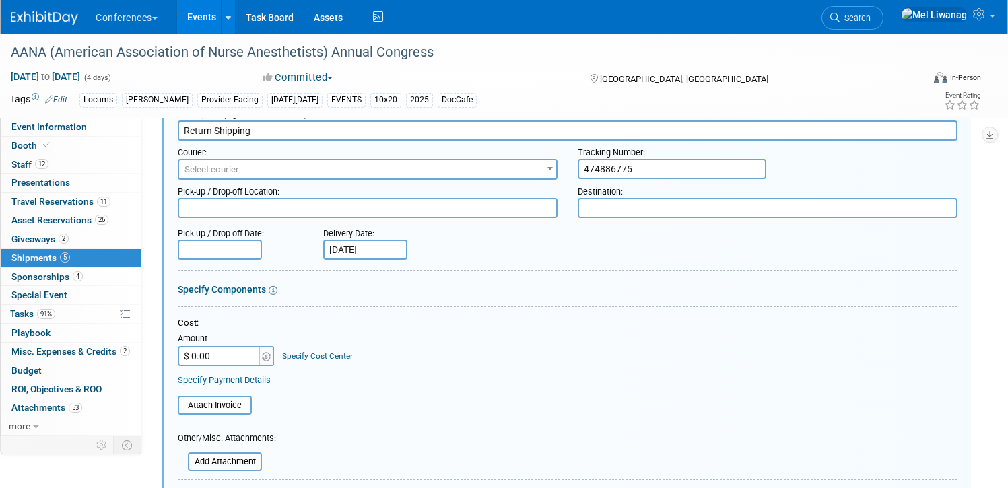
scroll to position [627, 0]
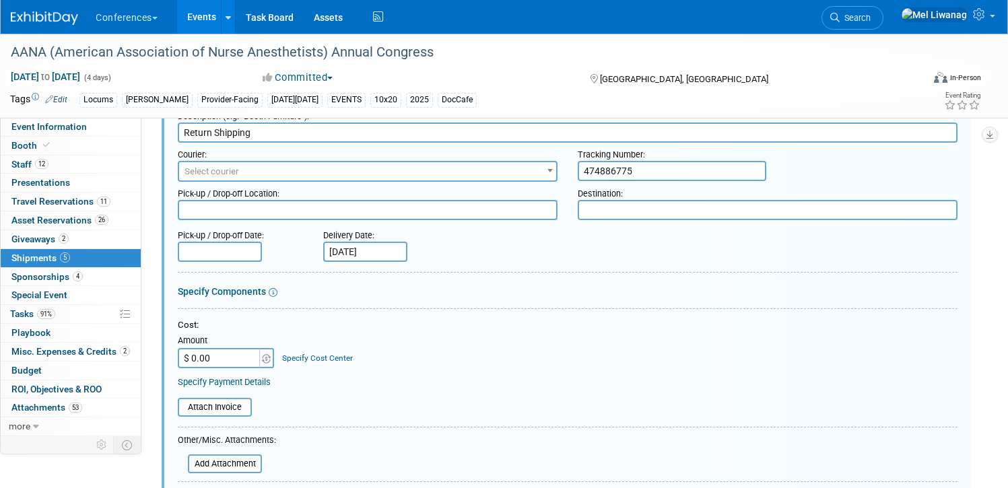
click at [651, 163] on input "474886775" at bounding box center [672, 171] width 189 height 20
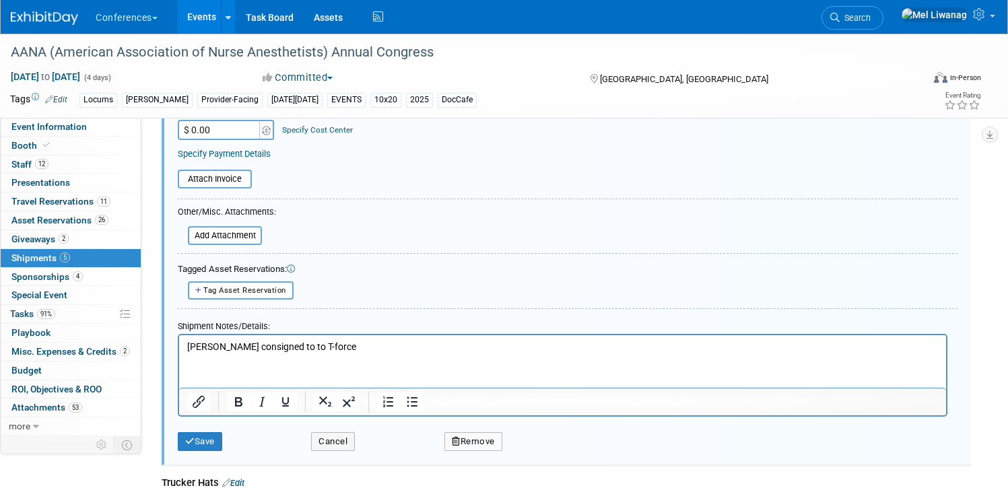
scroll to position [860, 0]
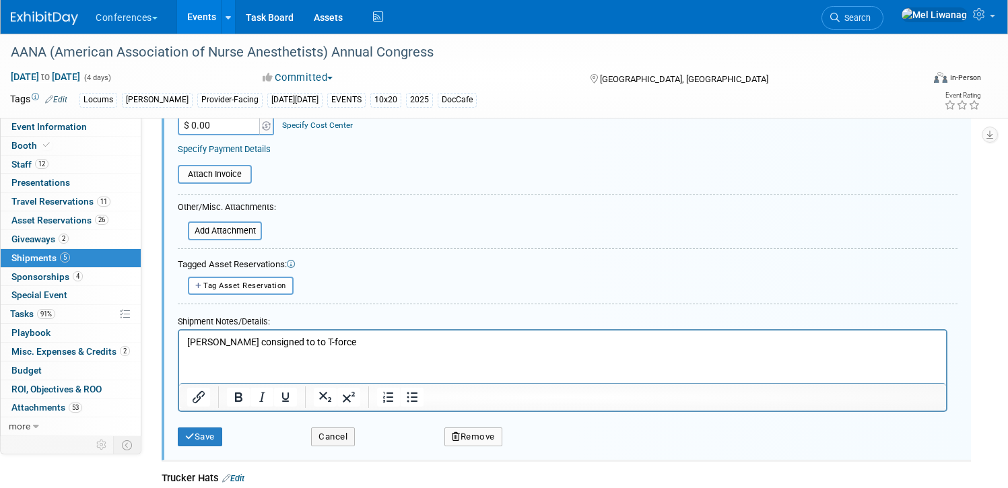
click at [183, 452] on div "Save Cancel Remove" at bounding box center [568, 432] width 780 height 41
click at [196, 426] on div "Save" at bounding box center [234, 433] width 133 height 28
click at [196, 436] on button "Save" at bounding box center [200, 437] width 44 height 19
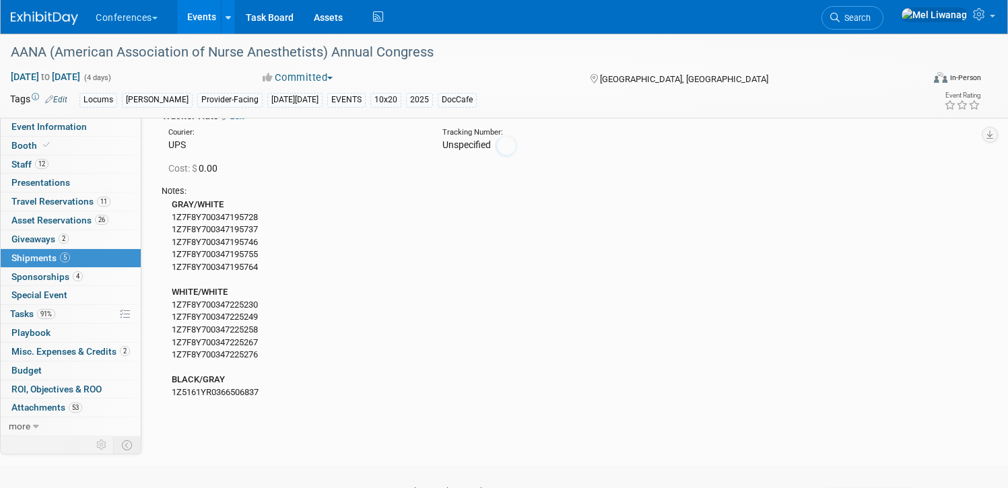
click at [495, 317] on div at bounding box center [504, 244] width 19 height 488
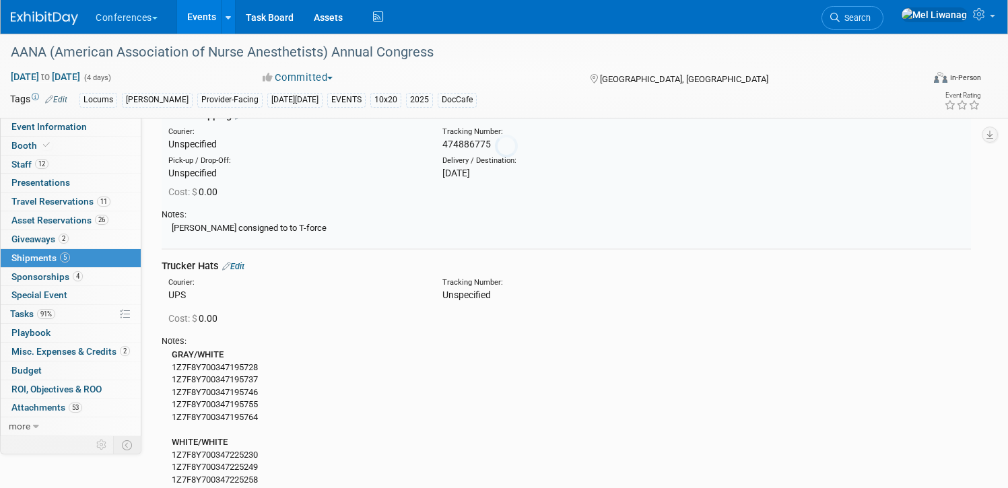
scroll to position [571, 0]
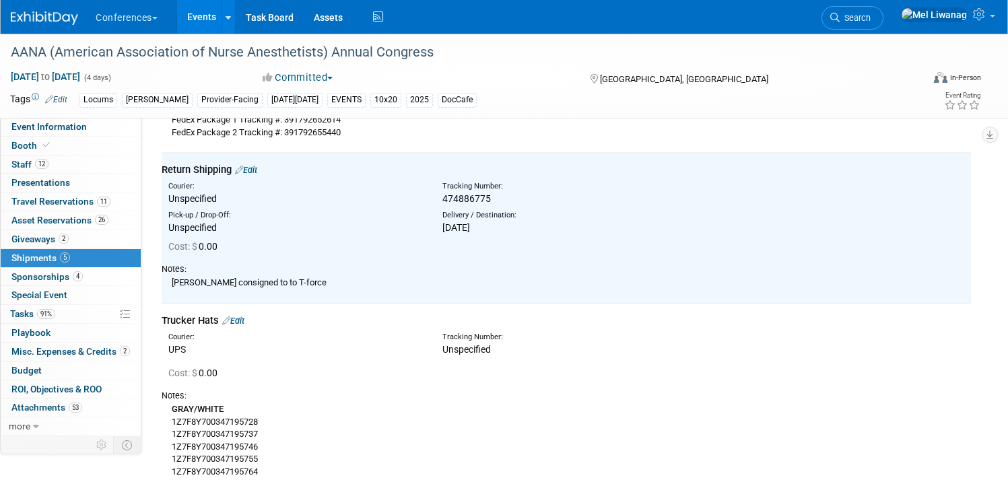
click at [77, 317] on link "91% Tasks 91%" at bounding box center [71, 314] width 140 height 18
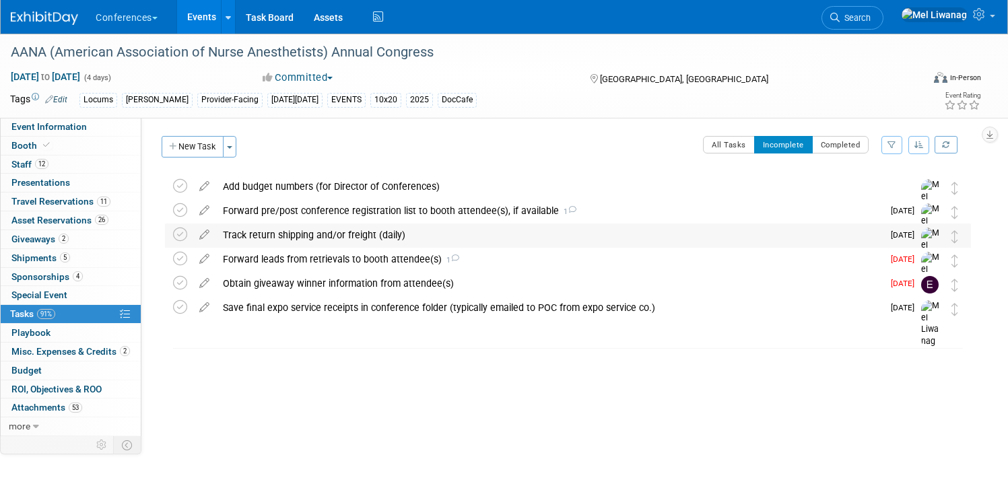
click at [346, 226] on div "Track return shipping and/or freight (daily)" at bounding box center [549, 235] width 667 height 23
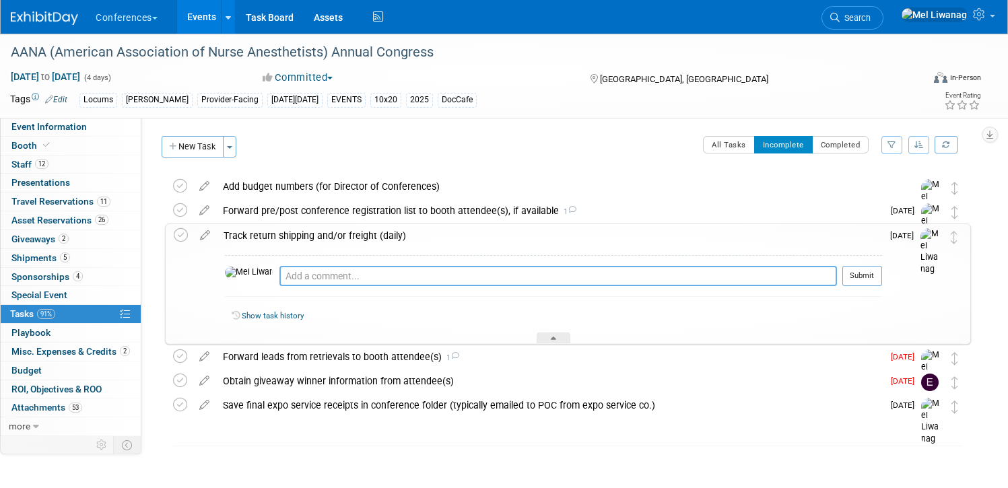
click at [326, 283] on textarea at bounding box center [558, 276] width 558 height 20
type textarea "08/15: [PERSON_NAME] consigned to T-force, ETA 08/19"
click at [849, 271] on button "Submit" at bounding box center [863, 276] width 40 height 20
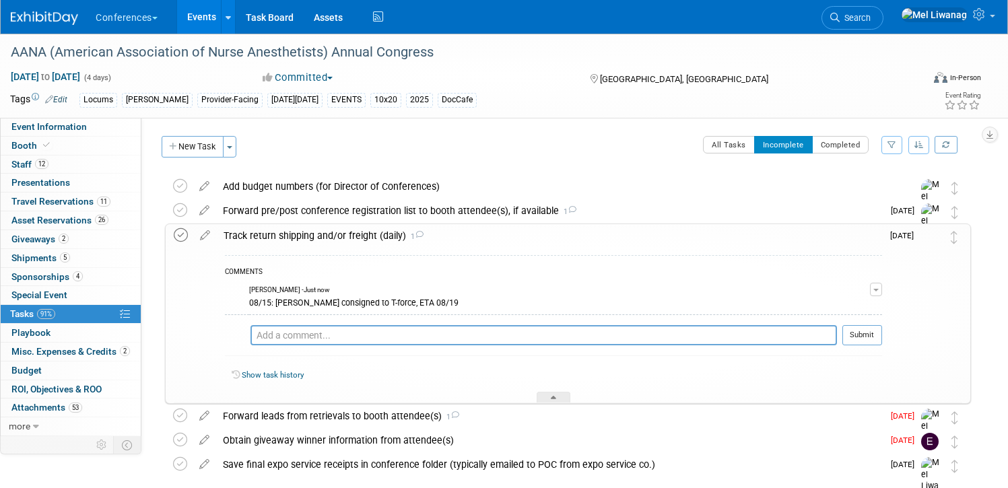
click at [181, 234] on icon at bounding box center [181, 235] width 14 height 14
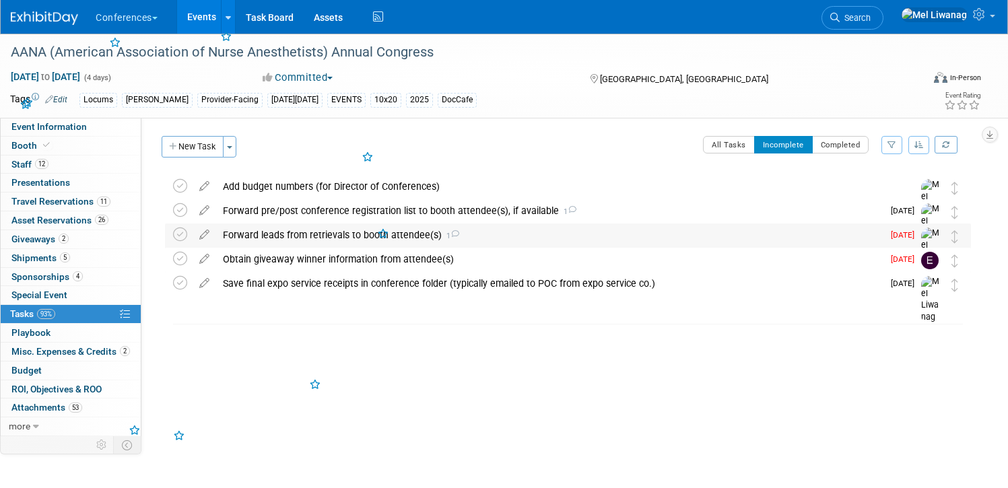
click at [252, 244] on div "Forward leads from retrievals to booth attendee(s) 1" at bounding box center [549, 235] width 667 height 23
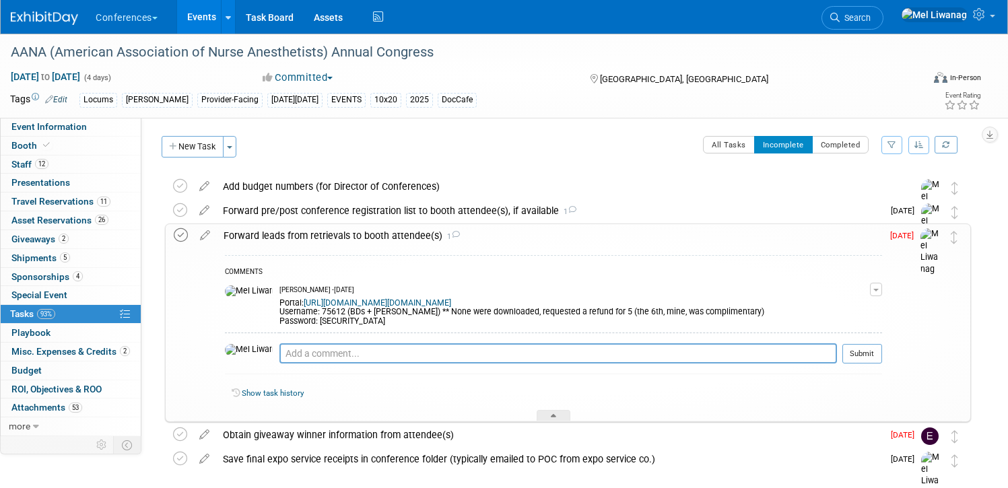
click at [177, 236] on icon at bounding box center [181, 235] width 14 height 14
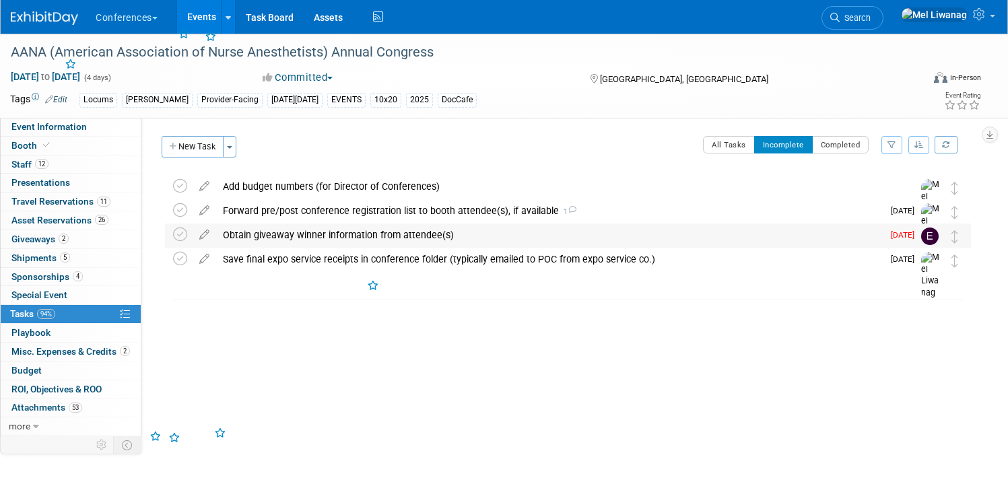
click at [327, 232] on div "Obtain giveaway winner information from attendee(s)" at bounding box center [549, 235] width 667 height 23
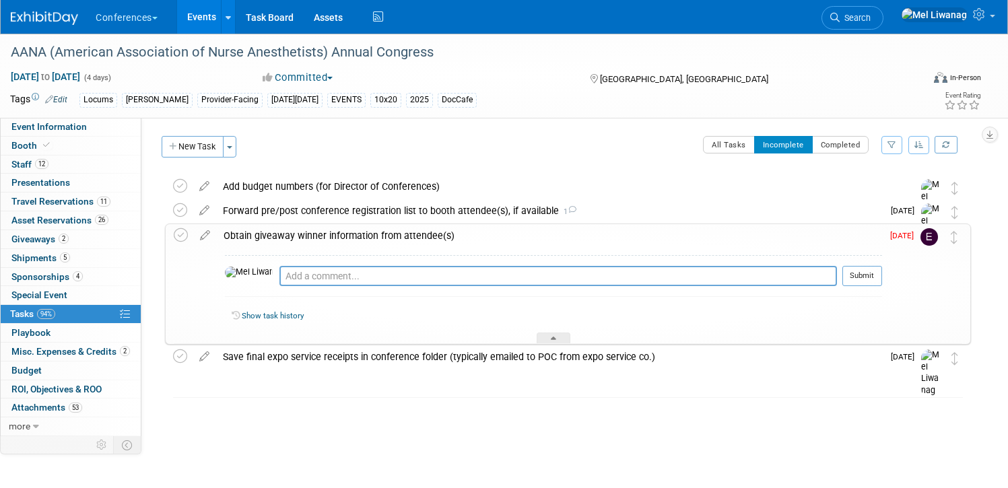
click at [327, 232] on div "Obtain giveaway winner information from attendee(s)" at bounding box center [549, 235] width 665 height 23
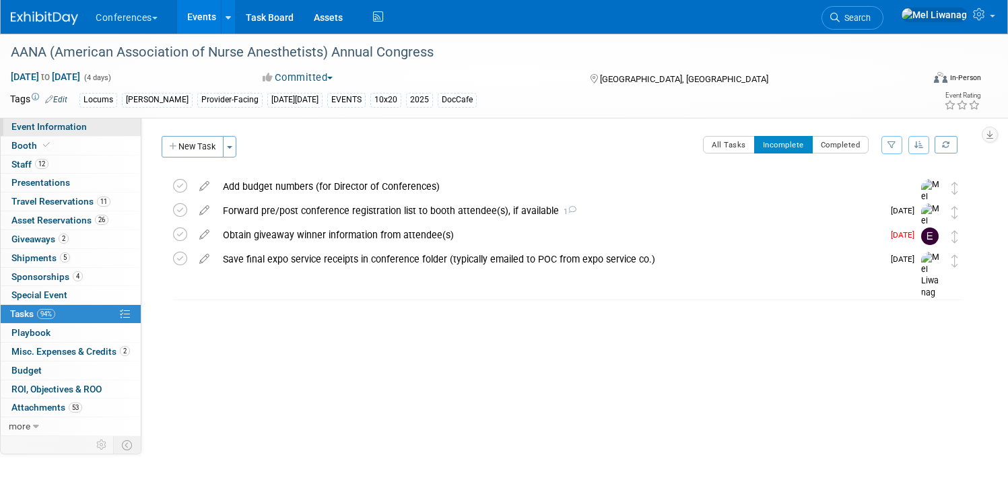
click at [92, 128] on link "Event Information" at bounding box center [71, 127] width 140 height 18
select select "Locums"
select select "Clinician/Provider-facing"
select select "[PERSON_NAME]"
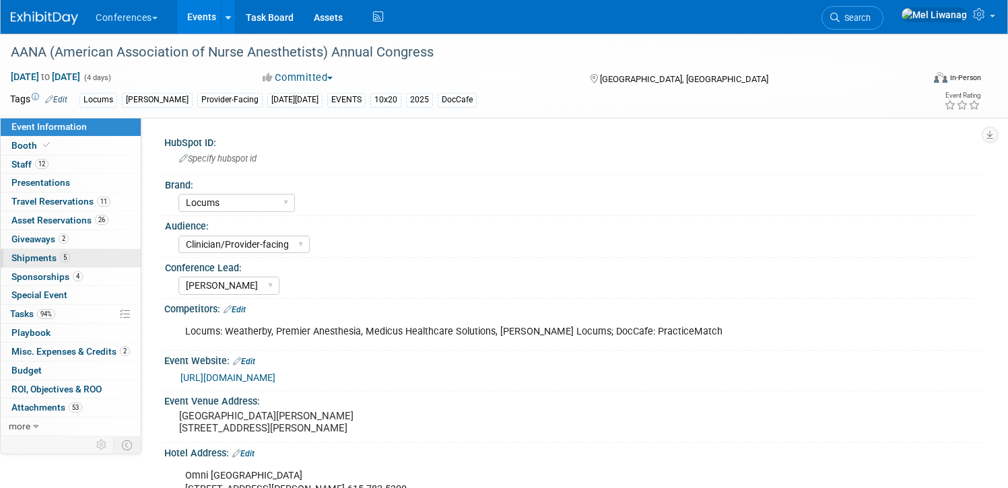
click at [75, 263] on link "5 Shipments 5" at bounding box center [71, 258] width 140 height 18
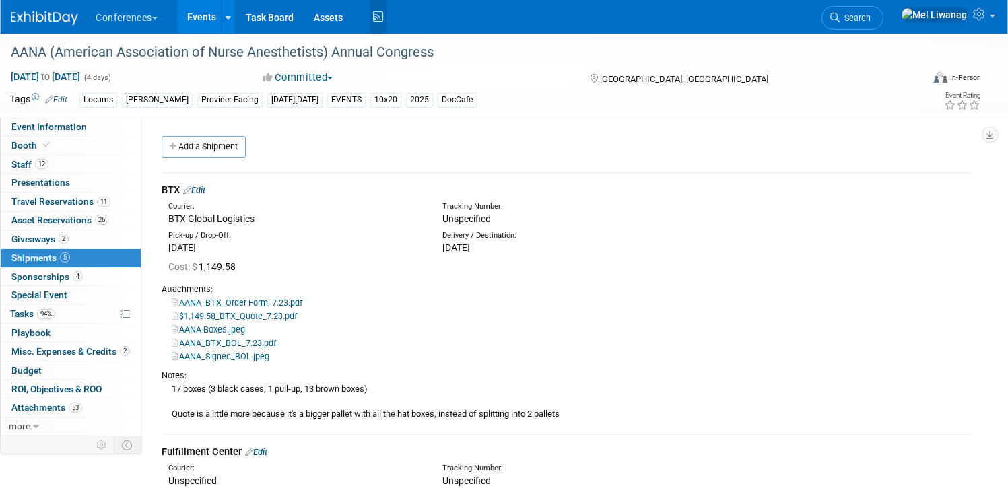
click at [381, 18] on icon at bounding box center [378, 17] width 17 height 21
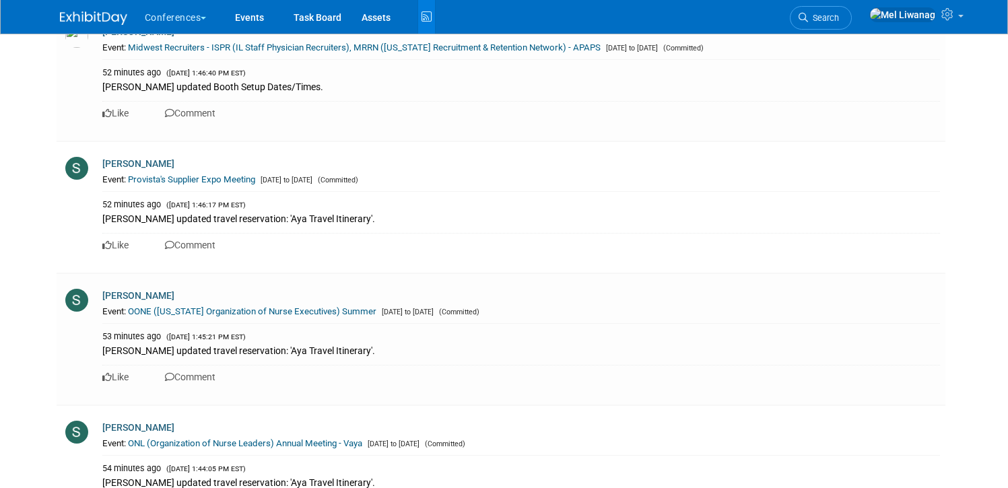
scroll to position [2265, 0]
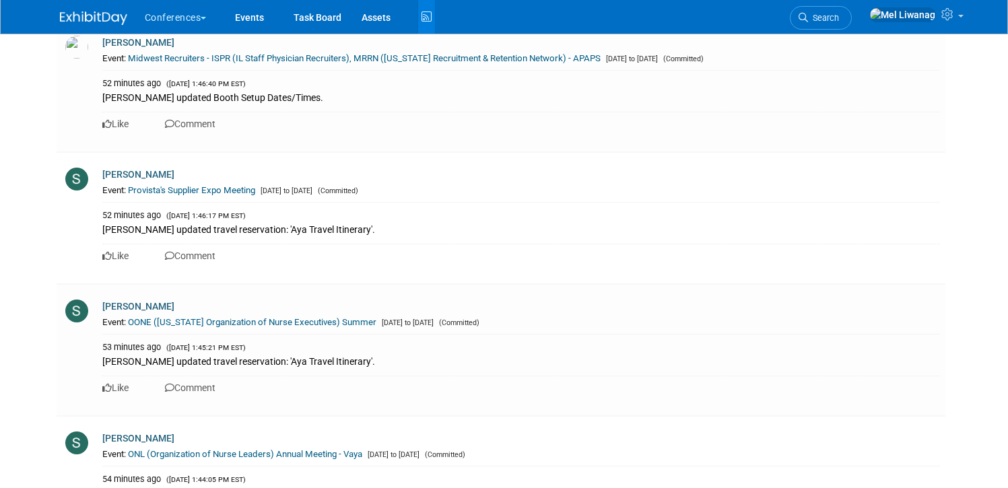
click at [90, 24] on img at bounding box center [93, 17] width 67 height 13
